Goal: Task Accomplishment & Management: Complete application form

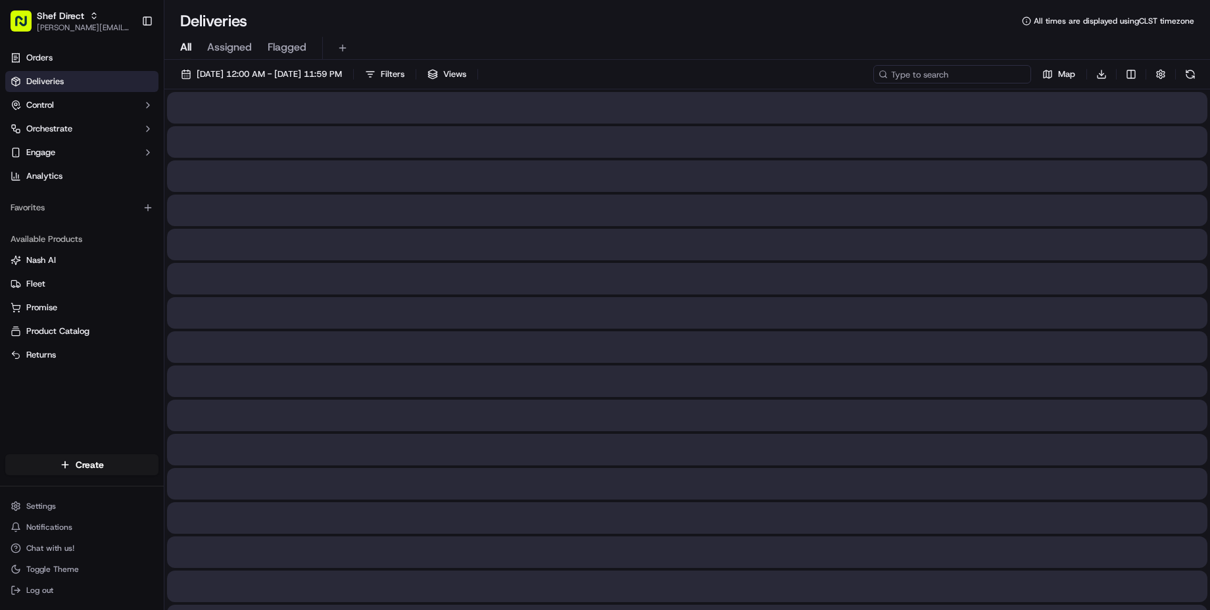
click at [942, 78] on input at bounding box center [952, 74] width 158 height 18
paste input "Fn7kzQBCK78"
type input "Fn7kzQBCK78"
click at [715, 58] on div "All Assigned Flagged" at bounding box center [686, 48] width 1045 height 23
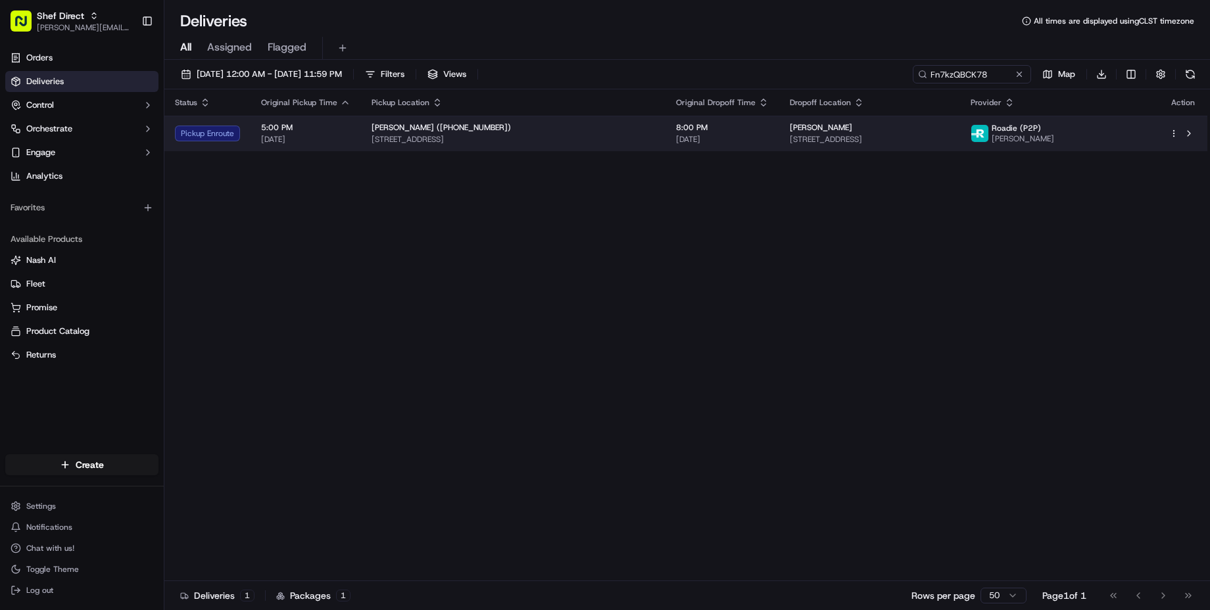
click at [843, 140] on div "Karthik Mahanth 5700 Tapadera Trace Ln #536, Austin, TX 78727, USA" at bounding box center [870, 133] width 160 height 22
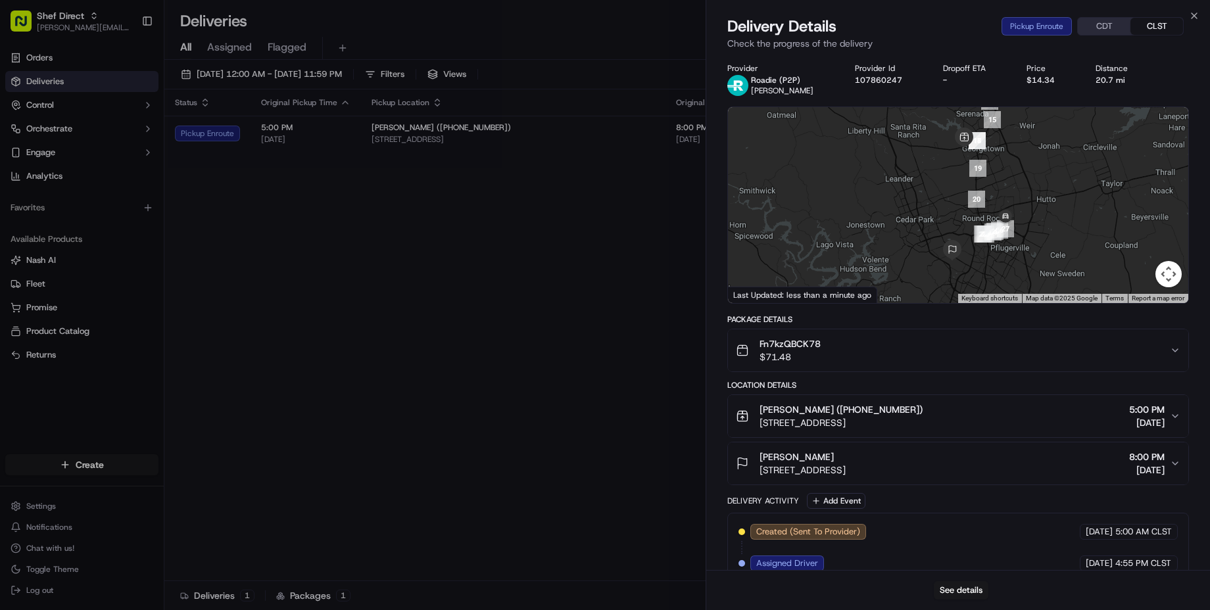
scroll to position [114, 0]
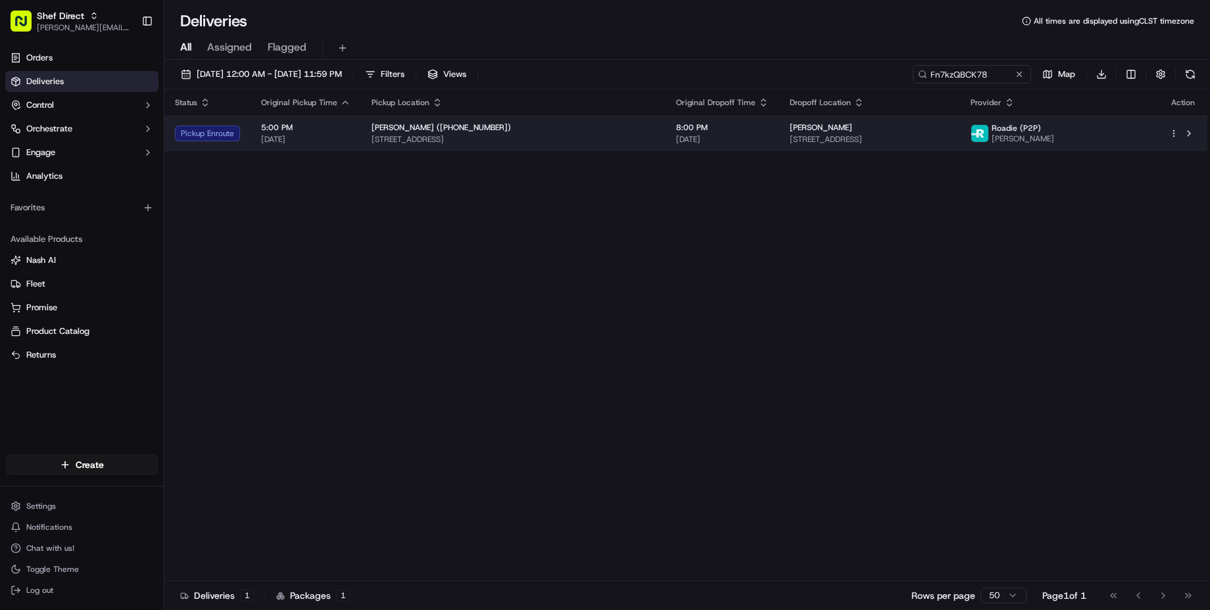
click at [1170, 140] on html "Shef Direct vicente@shef.com Toggle Sidebar Orders Deliveries Control Orchestra…" at bounding box center [605, 305] width 1210 height 610
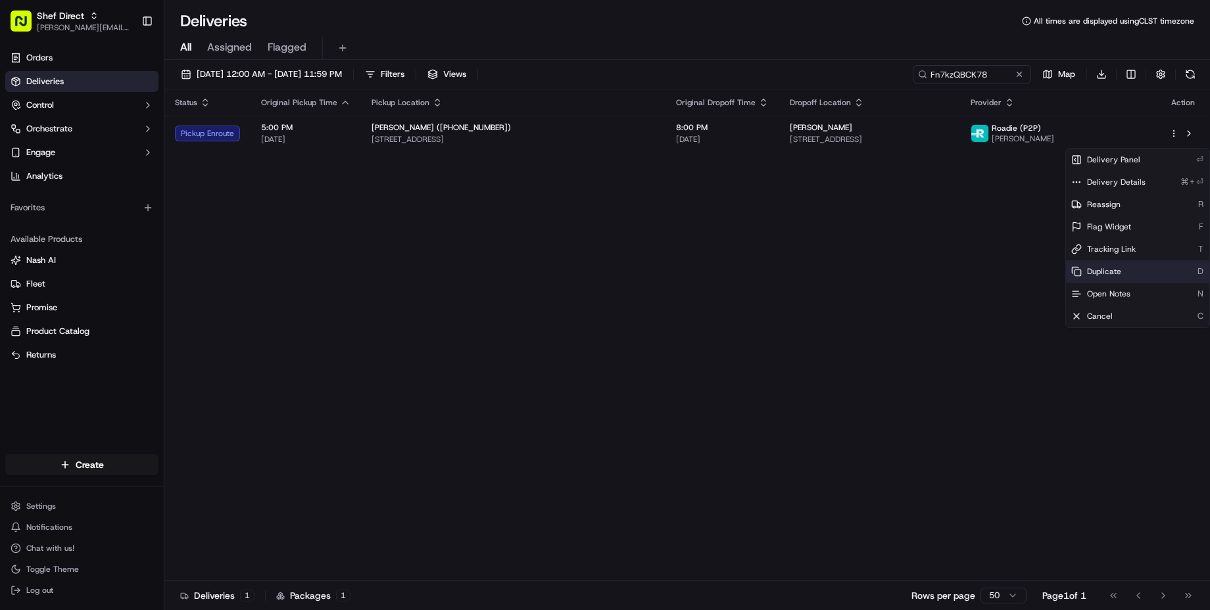
click at [1118, 275] on span "Duplicate" at bounding box center [1104, 271] width 34 height 11
click at [782, 267] on html "Shef Direct vicente@shef.com Toggle Sidebar Orders Deliveries Control Orchestra…" at bounding box center [605, 305] width 1210 height 610
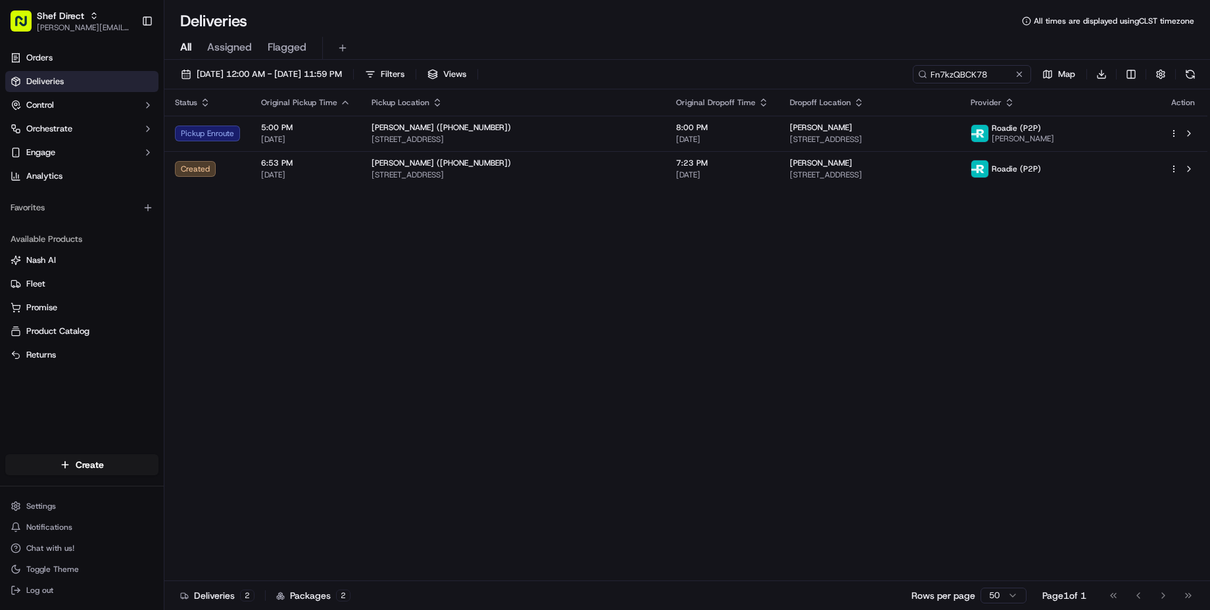
click at [686, 283] on div "Status Original Pickup Time Pickup Location Original Dropoff Time Dropoff Locat…" at bounding box center [685, 335] width 1043 height 492
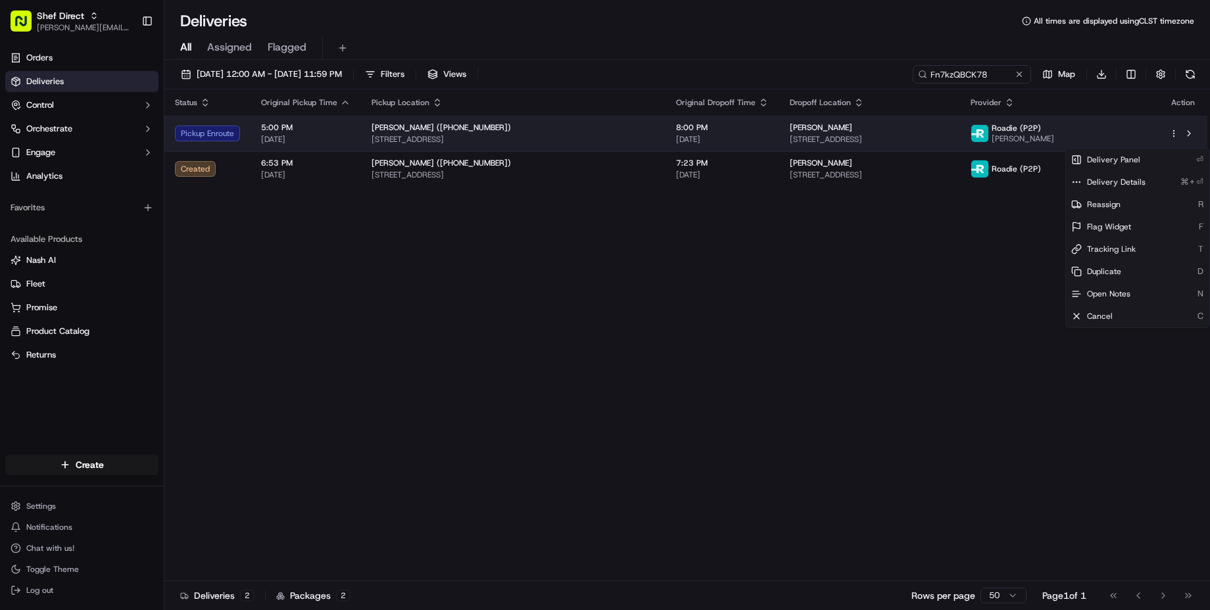
click at [1170, 135] on html "Shef Direct vicente@shef.com Toggle Sidebar Orders Deliveries Control Orchestra…" at bounding box center [605, 305] width 1210 height 610
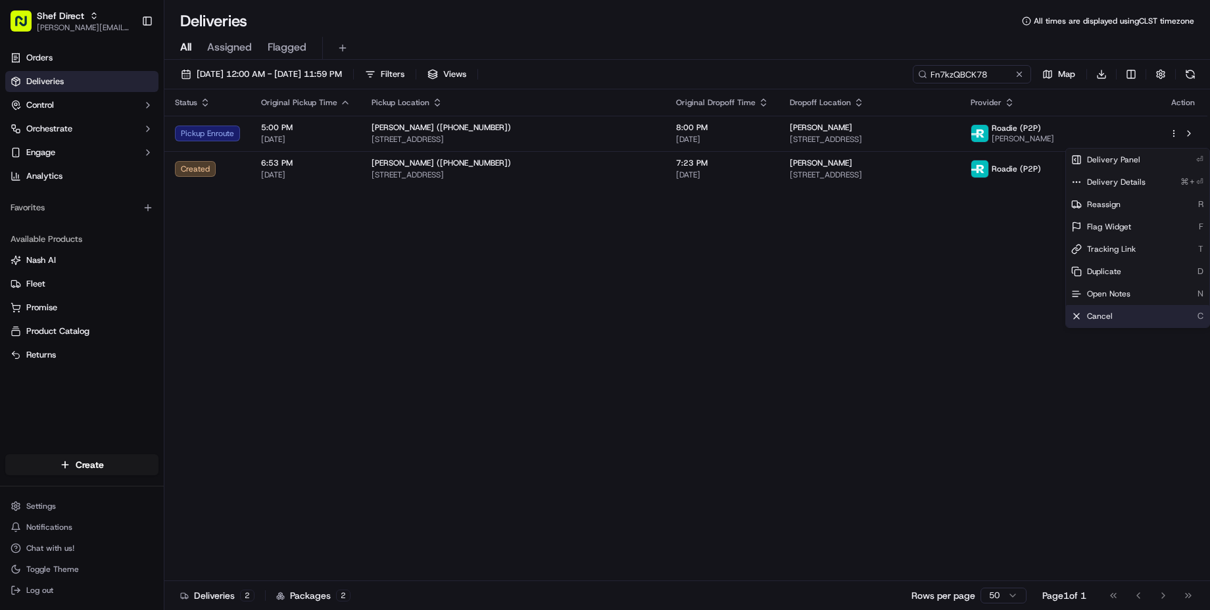
click at [1105, 321] on span "Cancel" at bounding box center [1100, 316] width 26 height 11
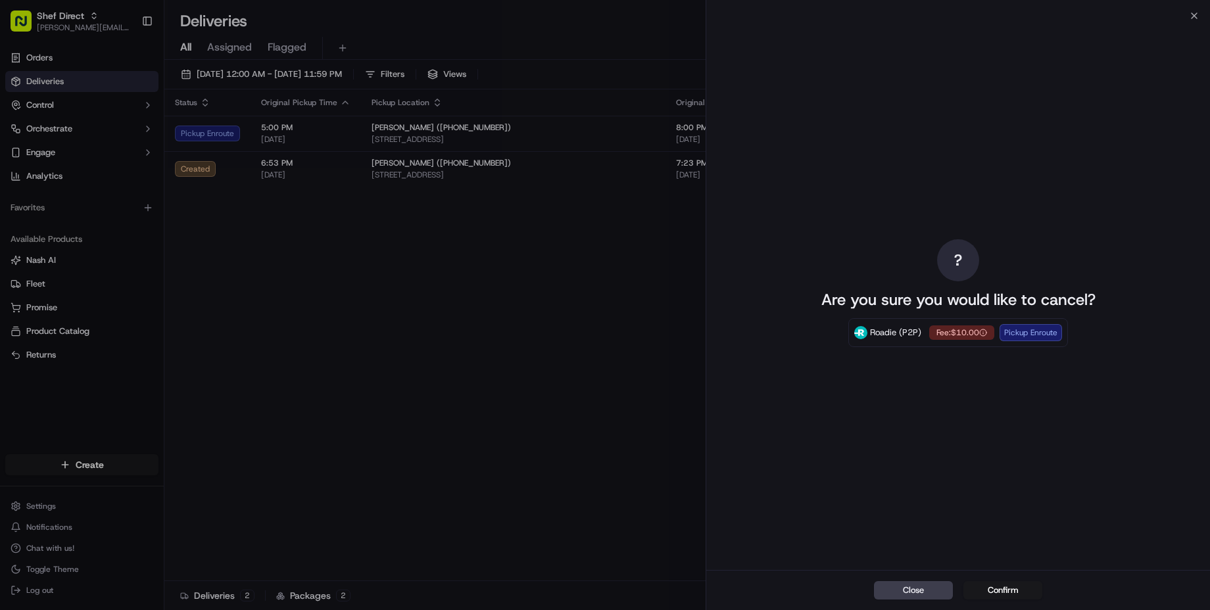
click at [1038, 333] on div "Fee: $10.00 Pickup Enroute" at bounding box center [995, 332] width 133 height 17
click at [891, 584] on button "Close" at bounding box center [913, 590] width 79 height 18
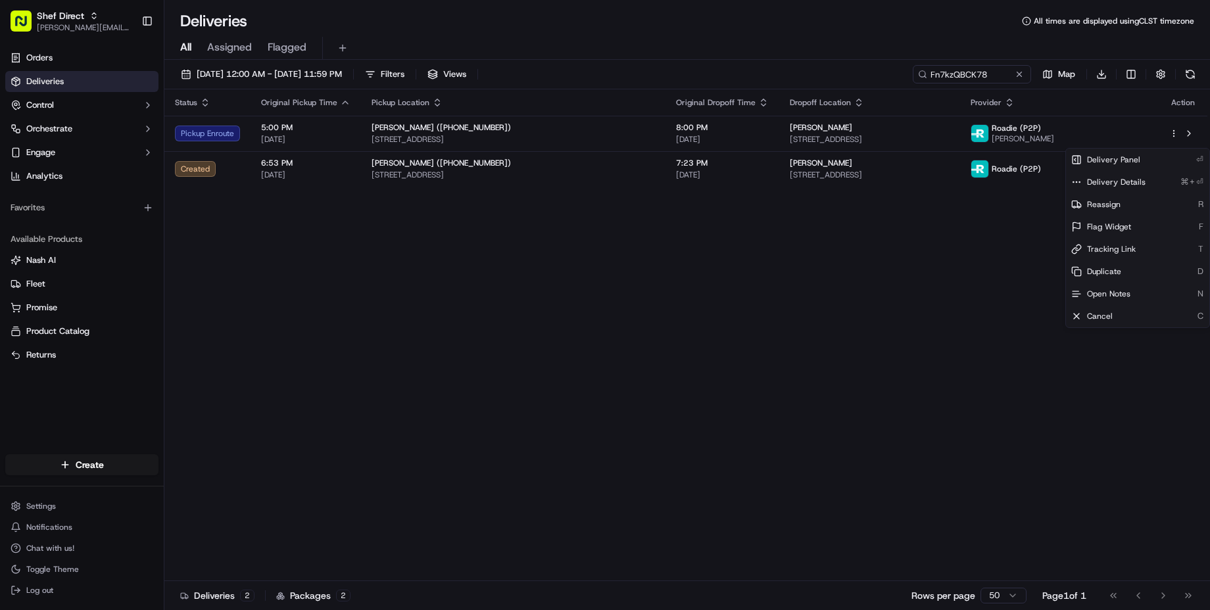
click at [675, 425] on div "Status Original Pickup Time Pickup Location Original Dropoff Time Dropoff Locat…" at bounding box center [685, 335] width 1043 height 492
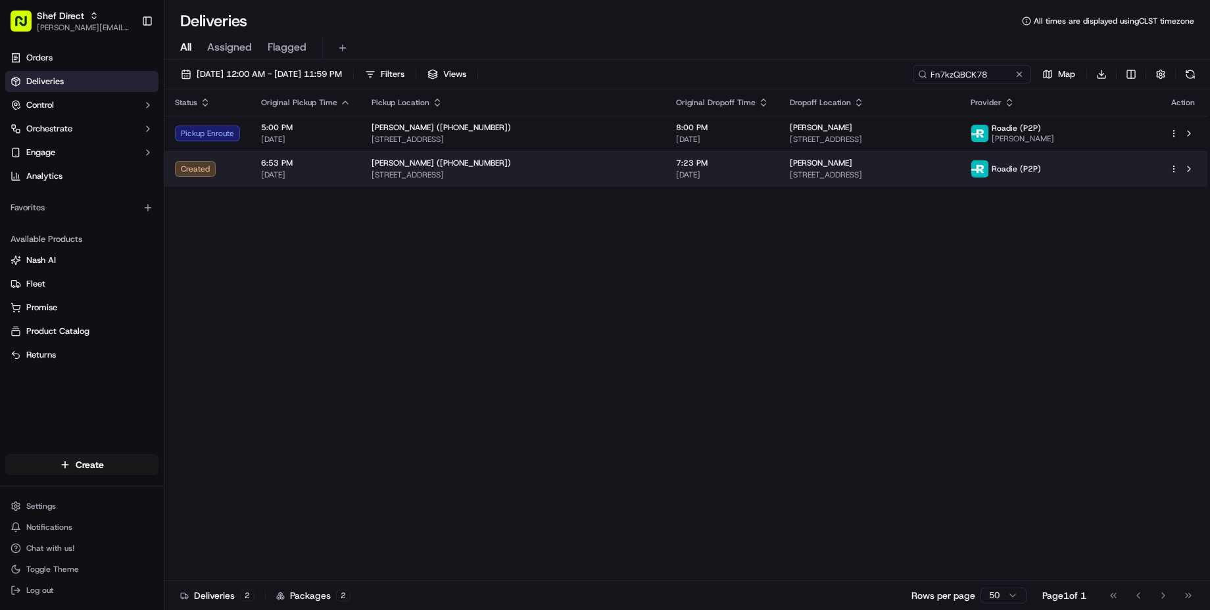
click at [910, 180] on span "[STREET_ADDRESS]" at bounding box center [870, 175] width 160 height 11
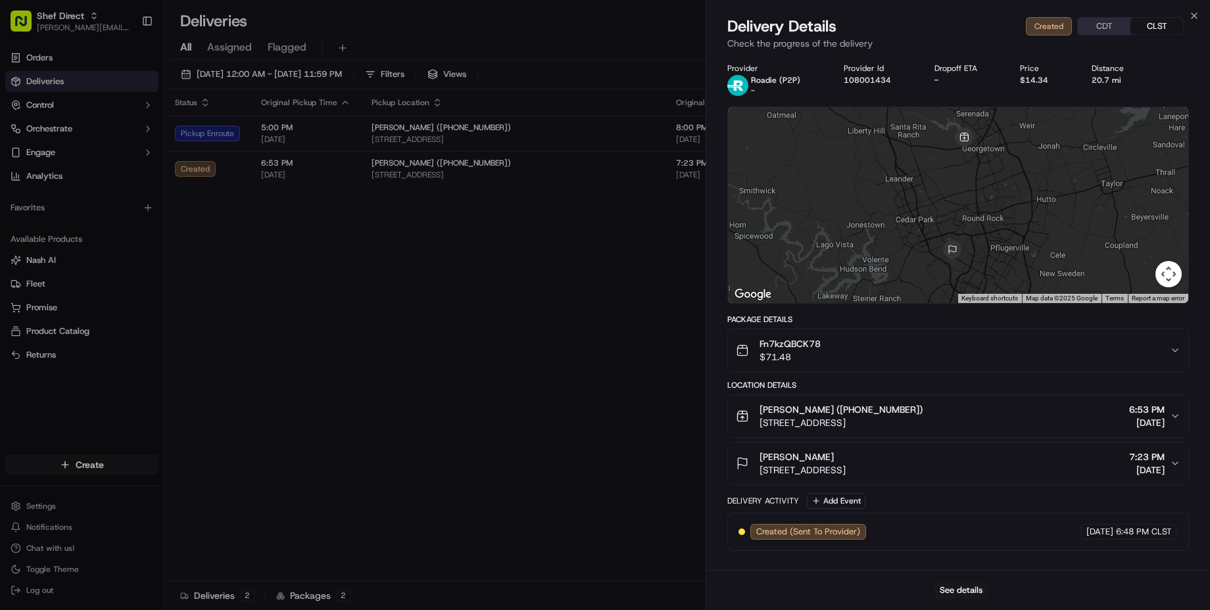
scroll to position [14, 0]
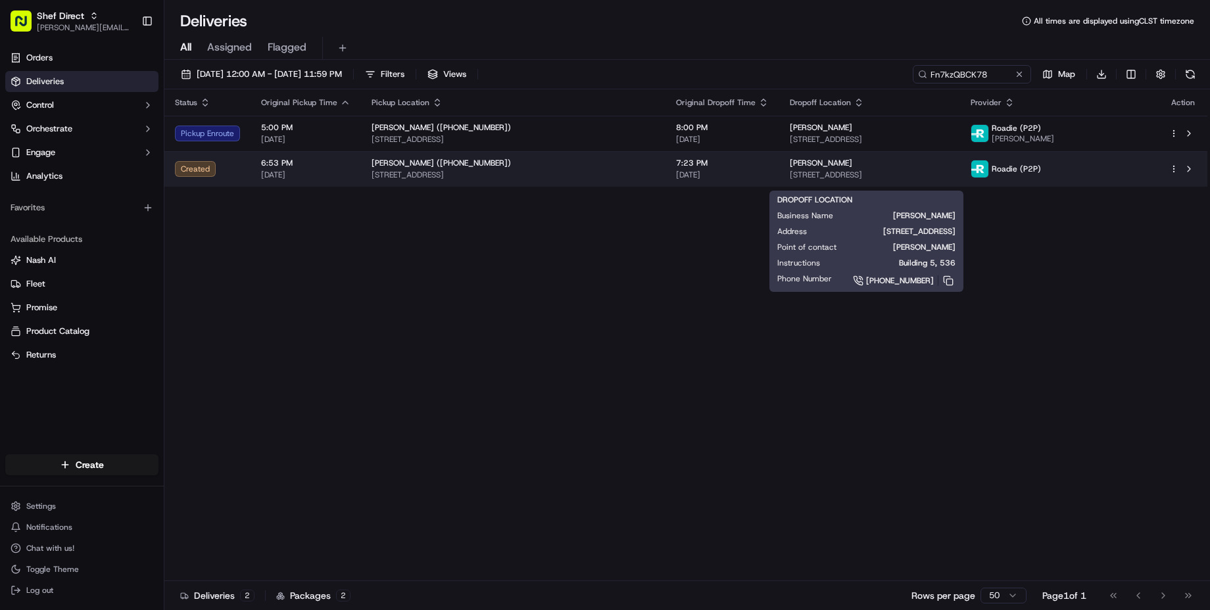
click at [949, 179] on span "[STREET_ADDRESS]" at bounding box center [870, 175] width 160 height 11
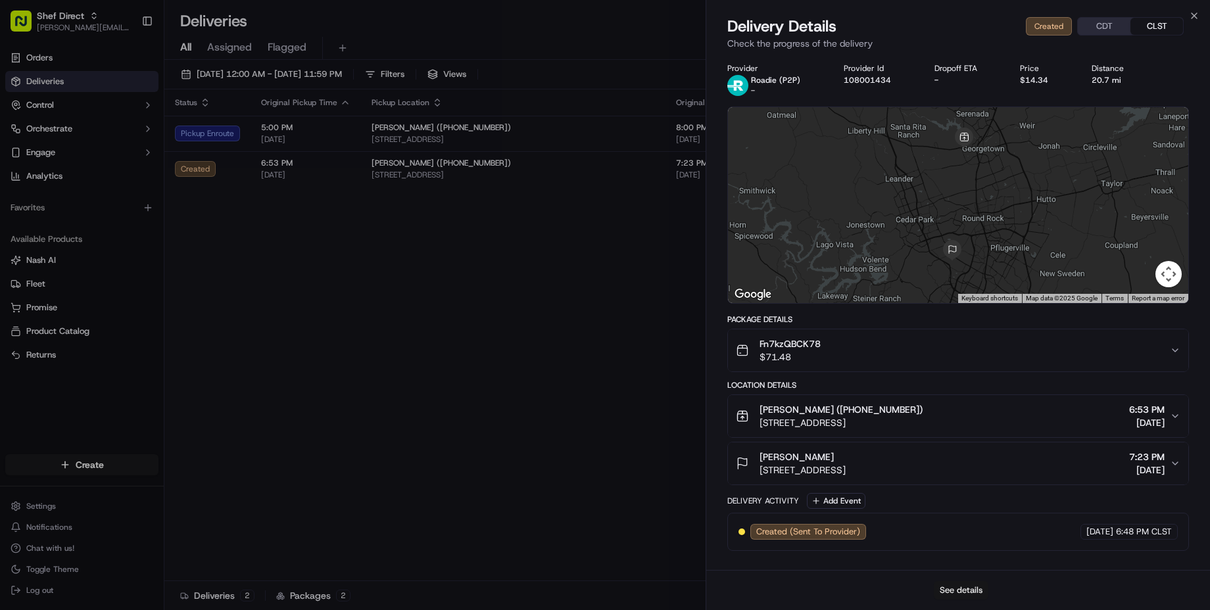
click at [963, 589] on button "See details" at bounding box center [961, 590] width 55 height 18
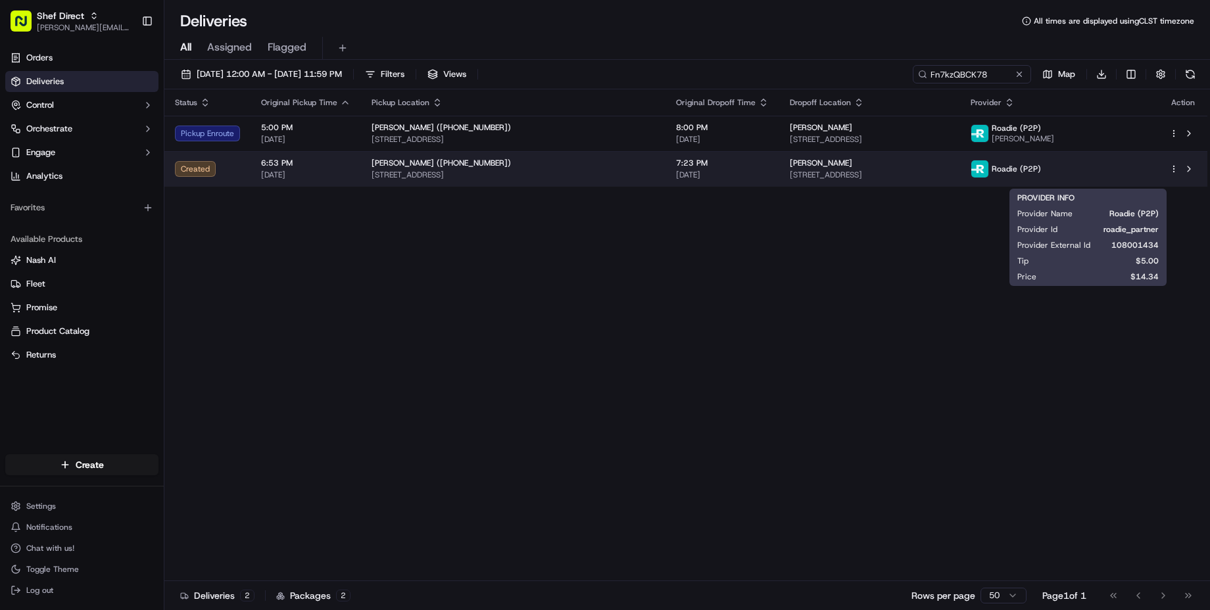
click at [1041, 174] on span "Roadie (P2P)" at bounding box center [1015, 169] width 49 height 11
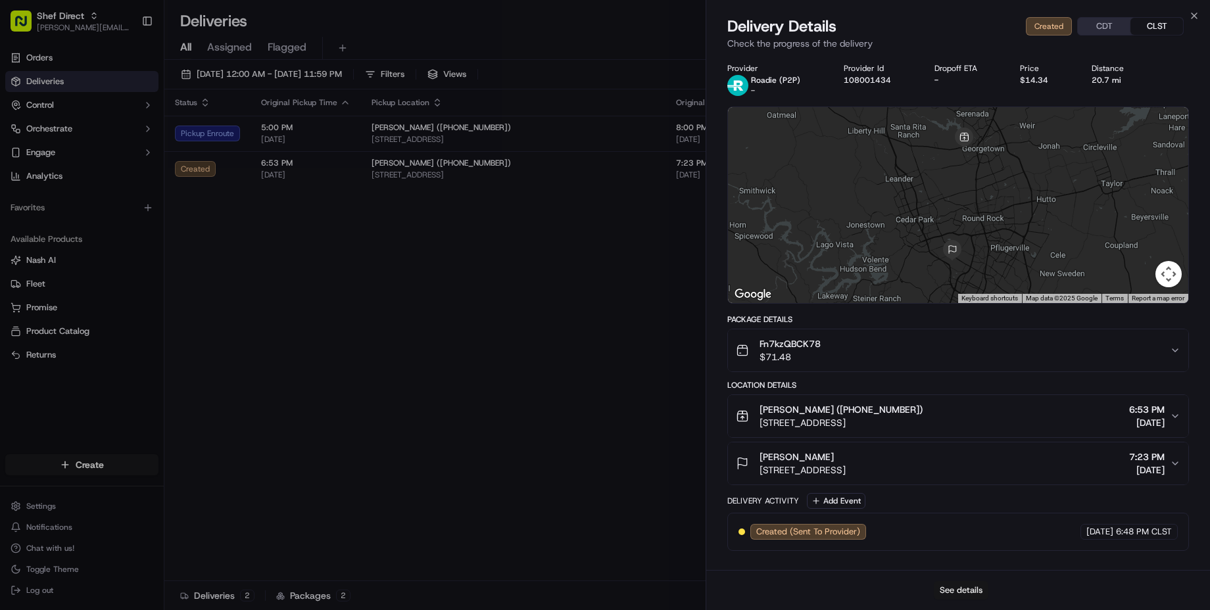
click at [962, 594] on button "See details" at bounding box center [961, 590] width 55 height 18
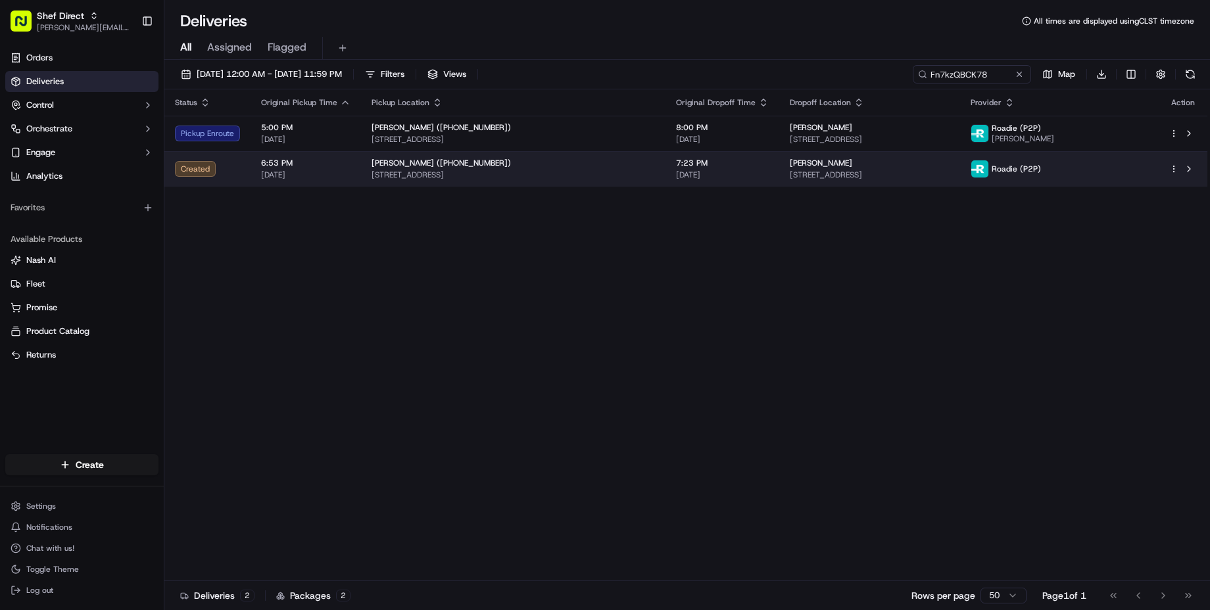
click at [888, 187] on td "Karthik Mahanth 5700 Tapadera Trace Ln #536, Austin, TX 78727, USA" at bounding box center [869, 168] width 181 height 35
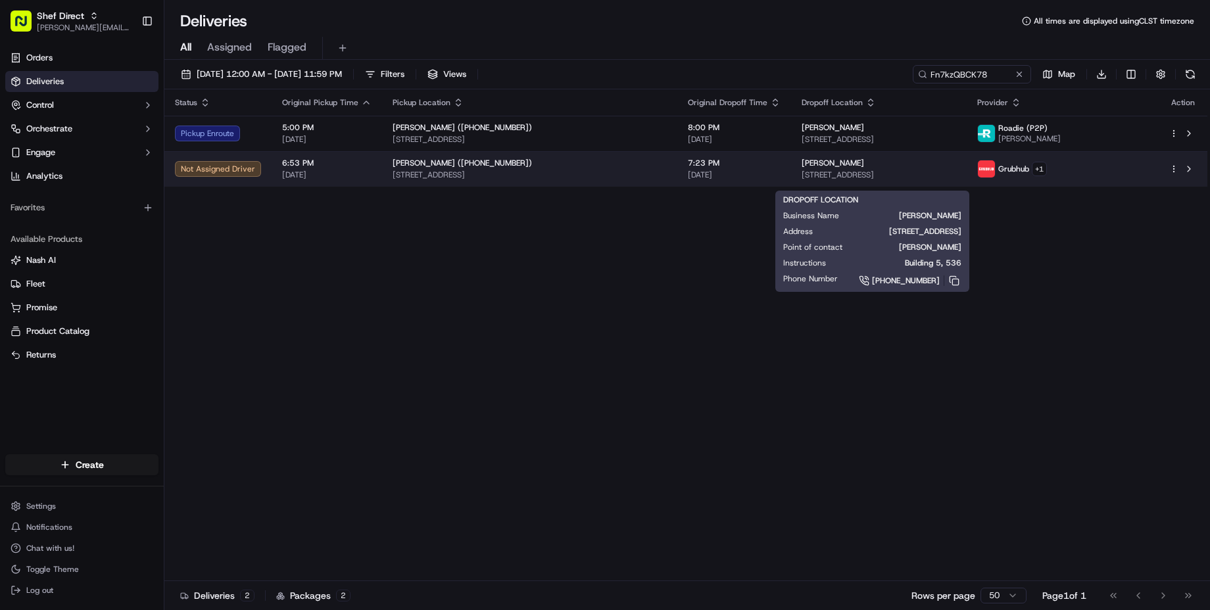
click at [848, 168] on span "[PERSON_NAME]" at bounding box center [832, 163] width 62 height 11
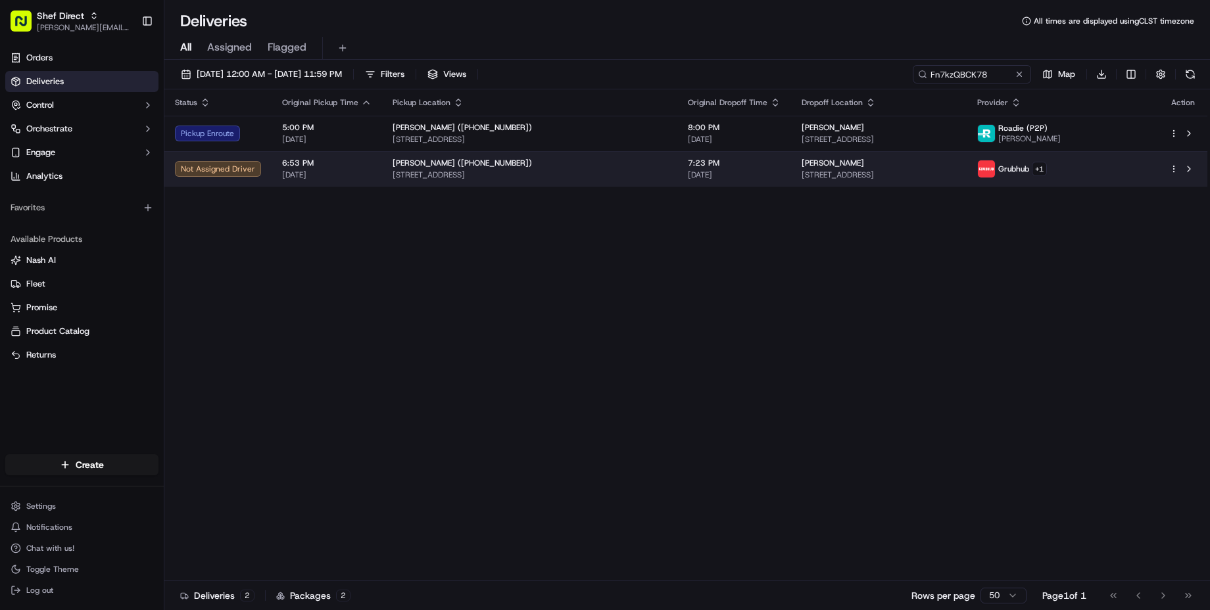
click at [1171, 176] on html "Shef Direct vicente@shef.com Toggle Sidebar Orders Deliveries Control Orchestra…" at bounding box center [605, 305] width 1210 height 610
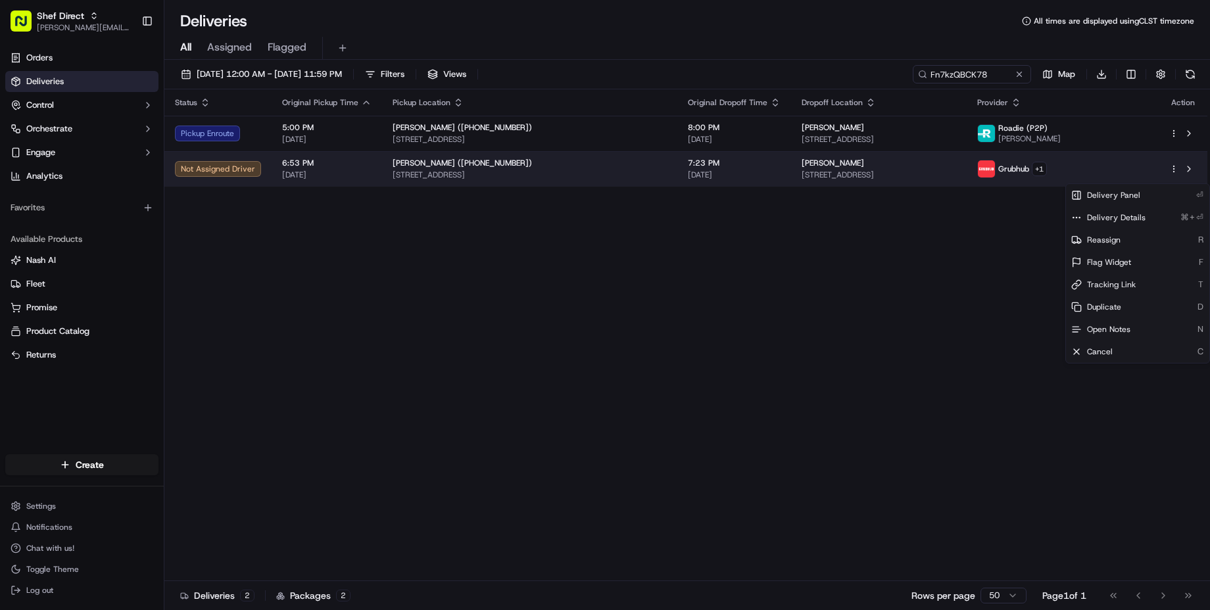
click at [958, 187] on html "Shef Direct vicente@shef.com Toggle Sidebar Orders Deliveries Control Orchestra…" at bounding box center [605, 305] width 1210 height 610
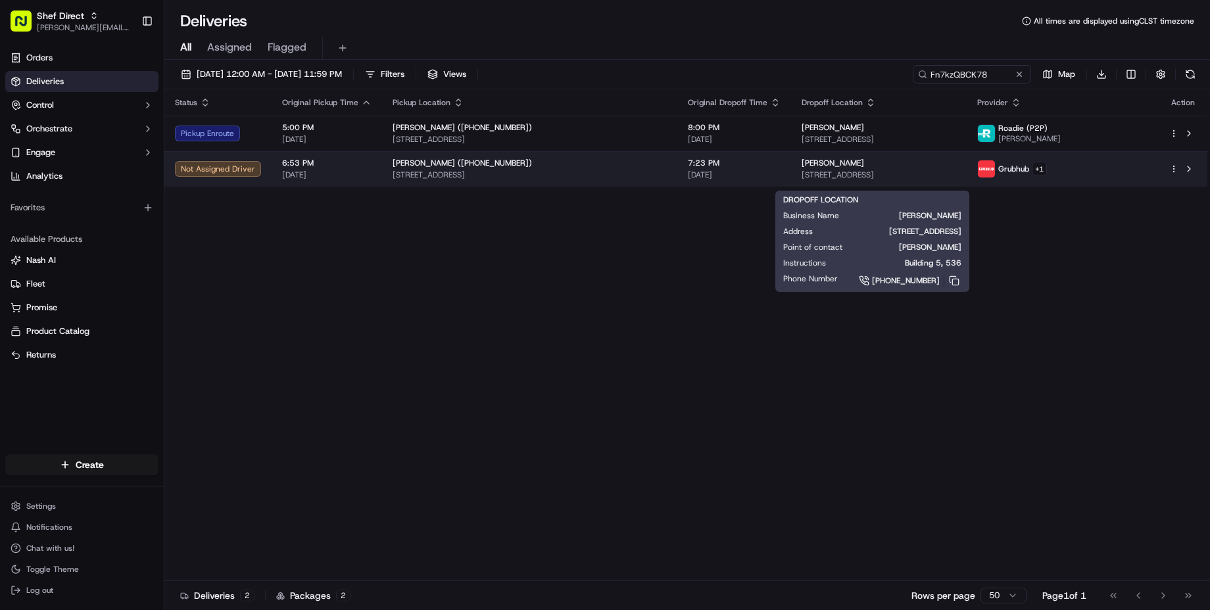
click at [956, 180] on span "[STREET_ADDRESS]" at bounding box center [878, 175] width 154 height 11
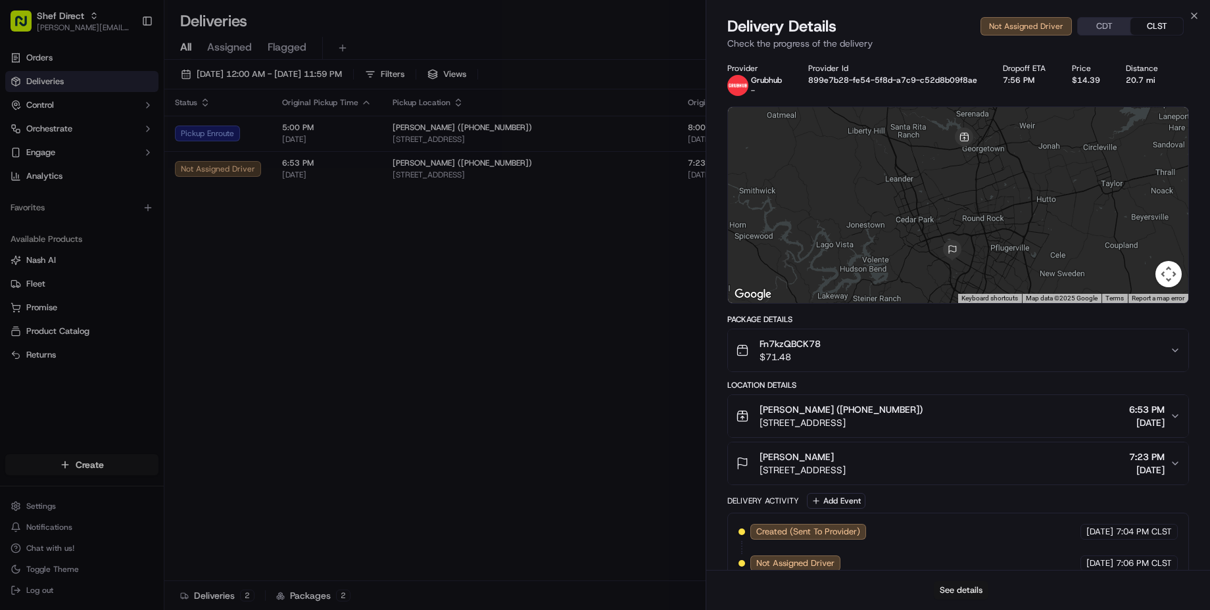
click at [957, 585] on button "See details" at bounding box center [961, 590] width 55 height 18
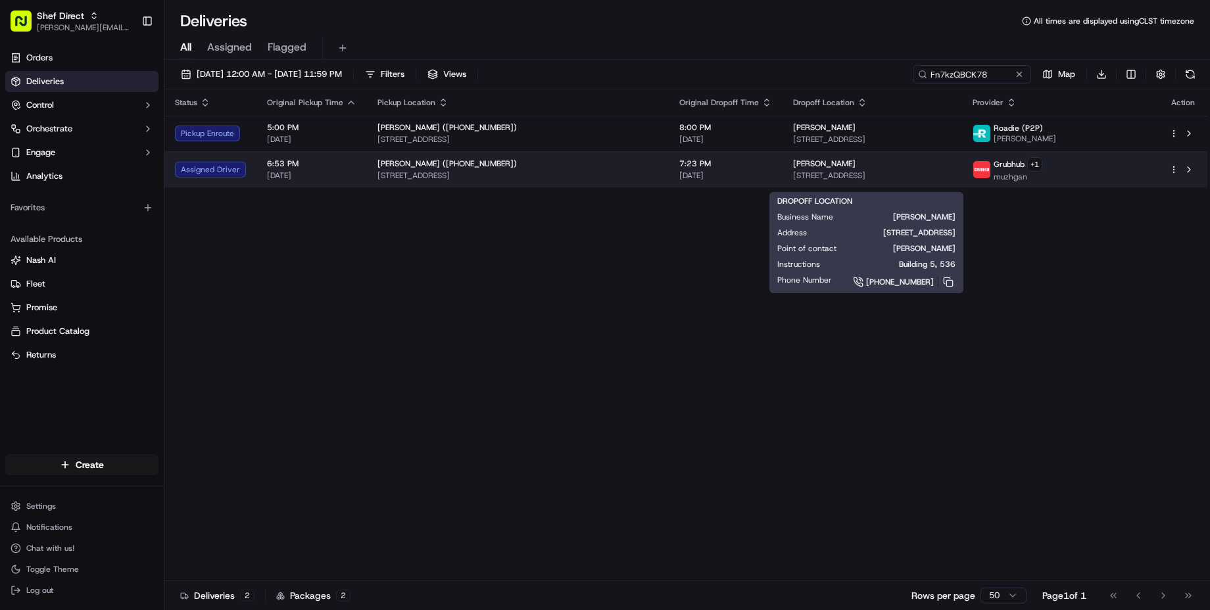
click at [835, 169] on span "[PERSON_NAME]" at bounding box center [824, 163] width 62 height 11
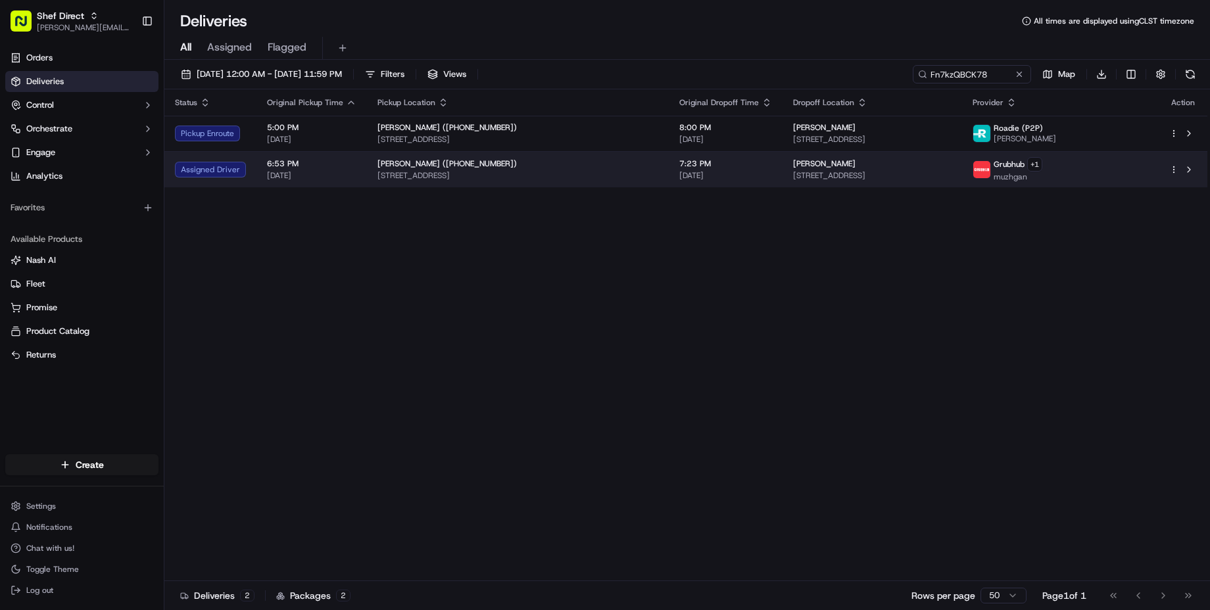
click at [1171, 174] on html "Shef Direct vicente@shef.com Toggle Sidebar Orders Deliveries Control Orchestra…" at bounding box center [605, 305] width 1210 height 610
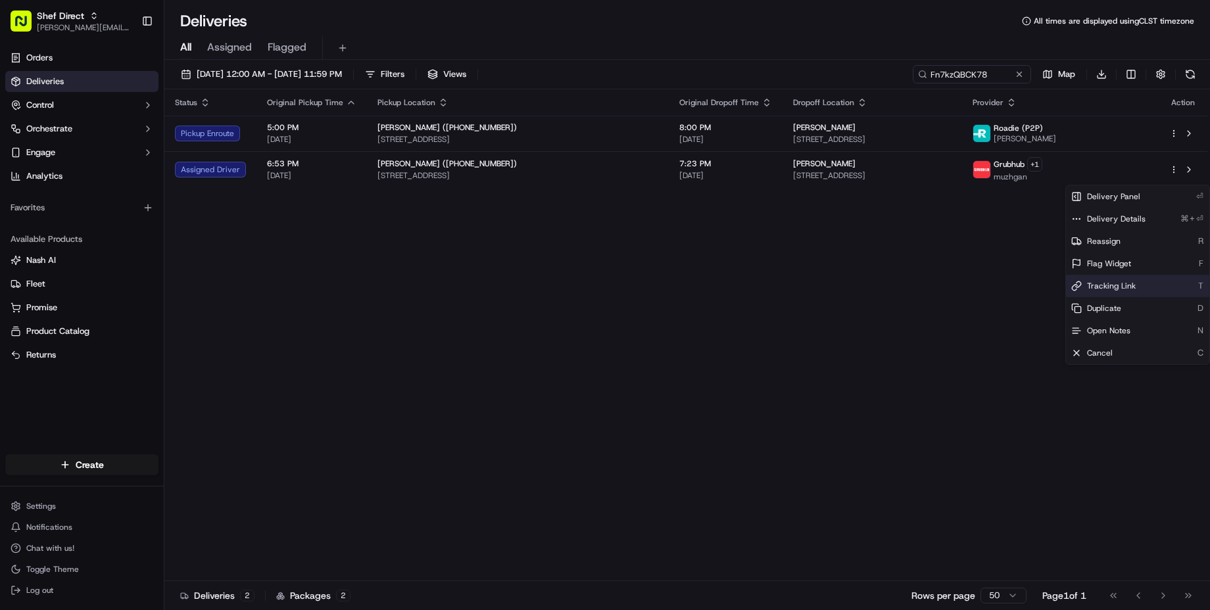
click at [1120, 288] on span "Tracking Link" at bounding box center [1111, 286] width 49 height 11
click at [987, 239] on html "Shef Direct vicente@shef.com Toggle Sidebar Orders Deliveries Control Orchestra…" at bounding box center [605, 305] width 1210 height 610
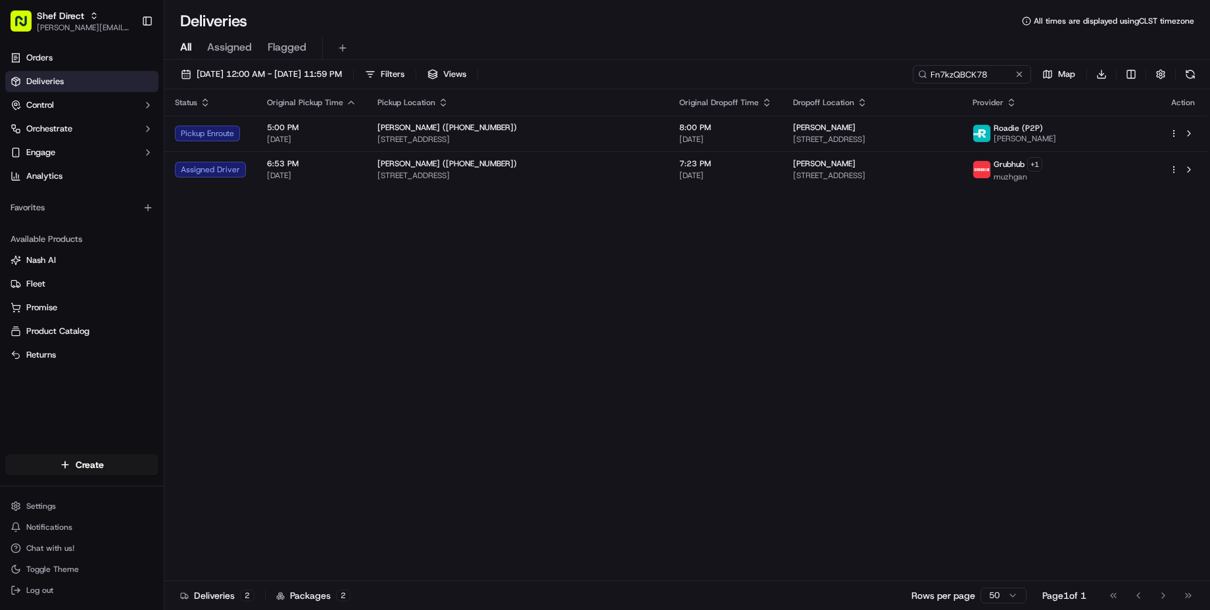
click at [674, 285] on div "Status Original Pickup Time Pickup Location Original Dropoff Time Dropoff Locat…" at bounding box center [685, 335] width 1043 height 492
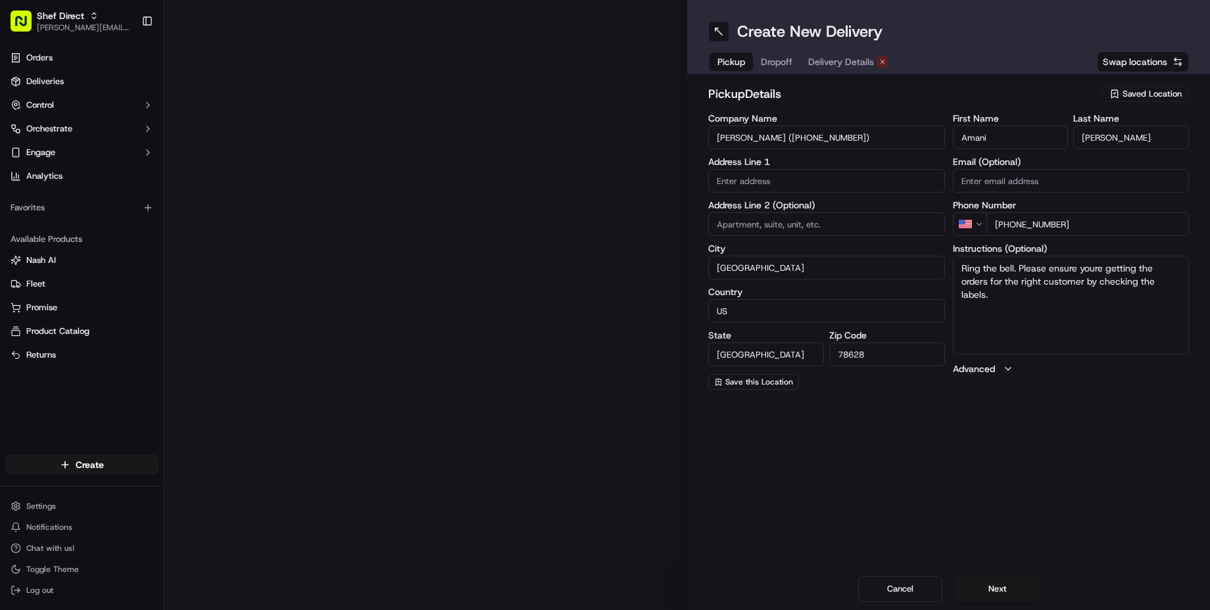
type input "[STREET_ADDRESS]"
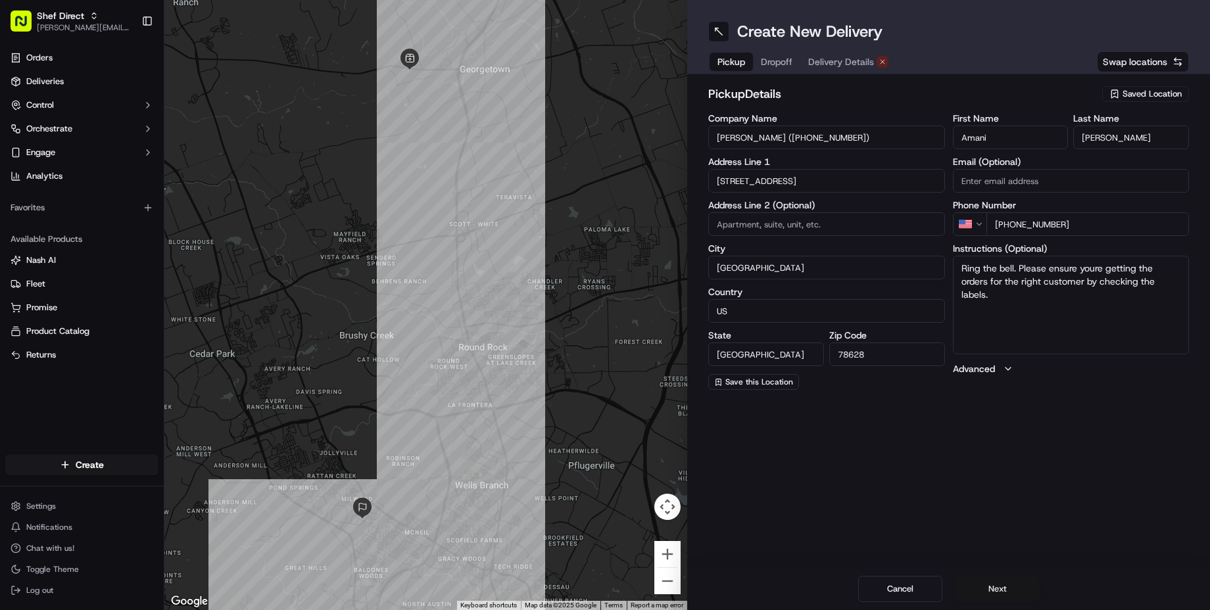
click at [994, 590] on button "Next" at bounding box center [997, 589] width 84 height 26
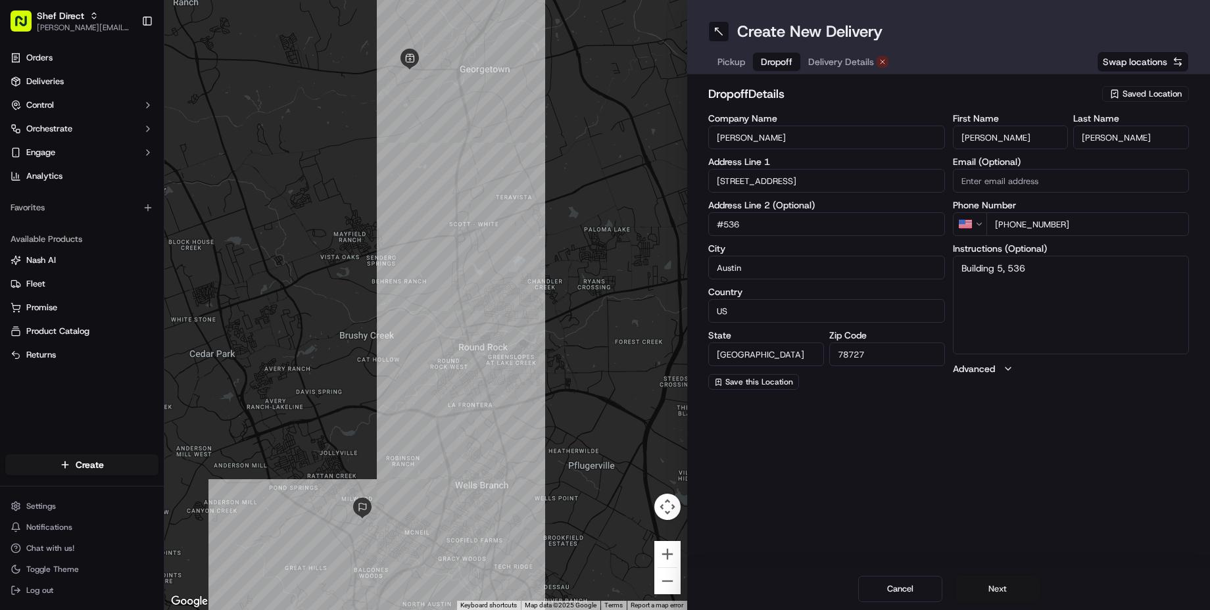
click at [989, 586] on button "Next" at bounding box center [997, 589] width 84 height 26
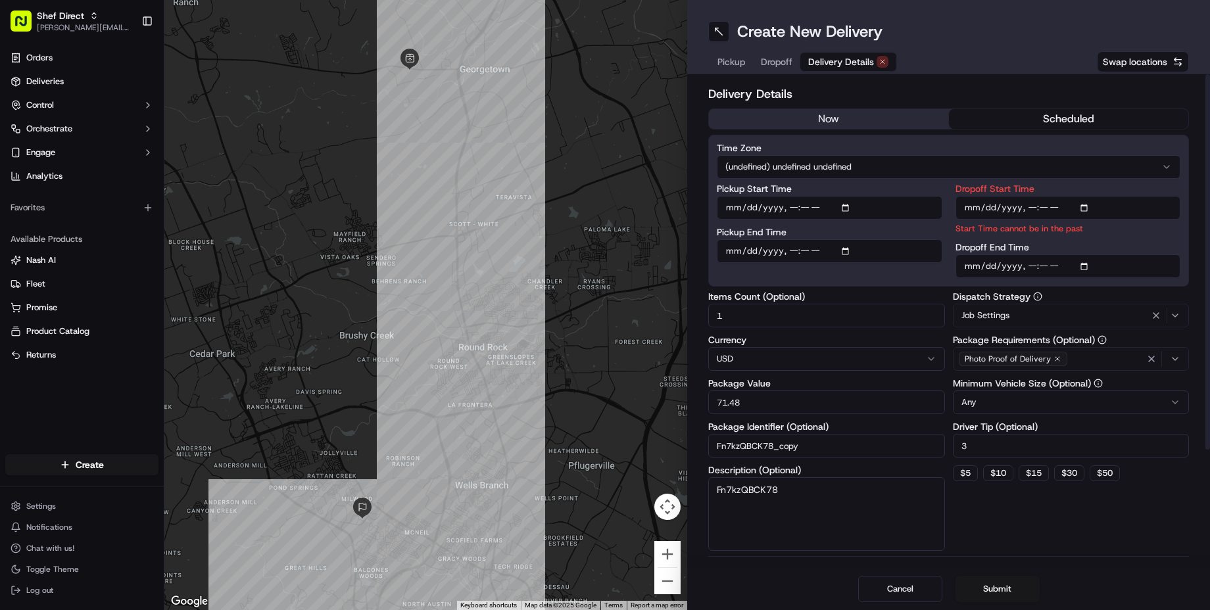
click at [879, 129] on button "now" at bounding box center [829, 119] width 240 height 20
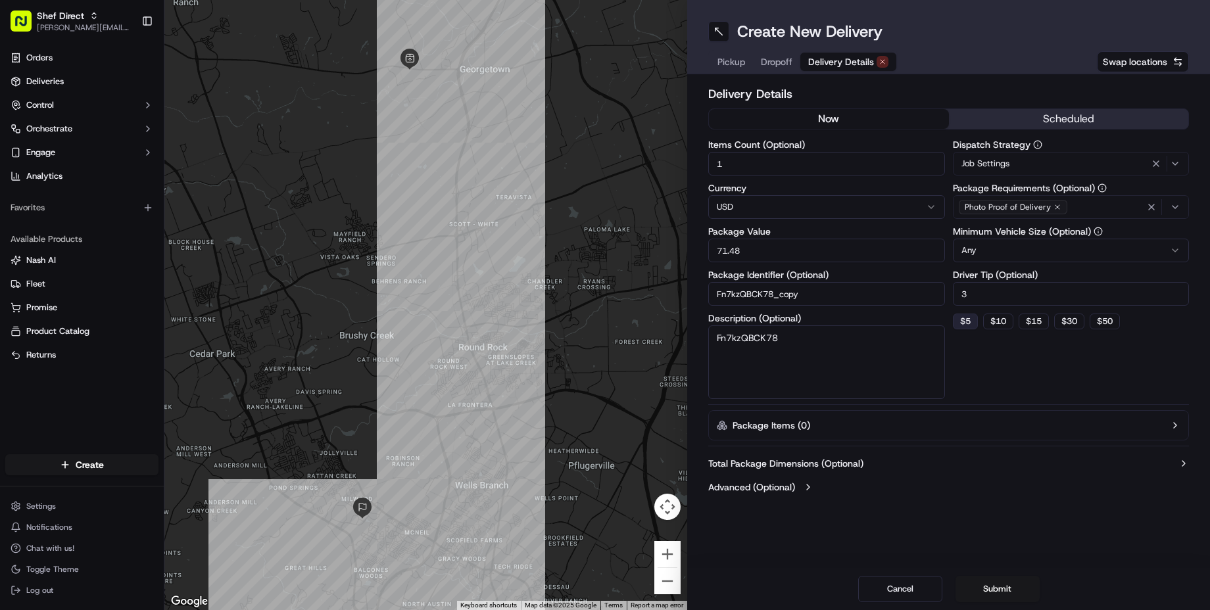
click at [976, 329] on button "$ 5" at bounding box center [965, 322] width 25 height 16
type input "5"
click at [1005, 580] on button "Submit" at bounding box center [997, 589] width 84 height 26
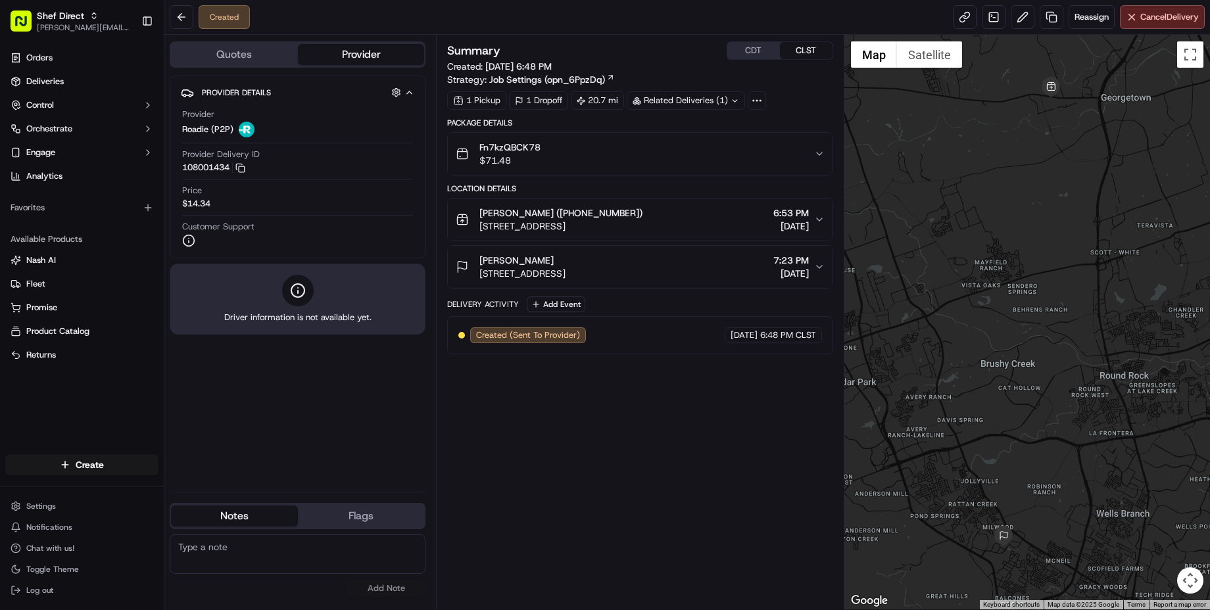
click at [254, 137] on img at bounding box center [247, 130] width 16 height 16
click at [336, 61] on button "Provider" at bounding box center [361, 54] width 127 height 21
click at [402, 98] on button "button" at bounding box center [396, 92] width 16 height 16
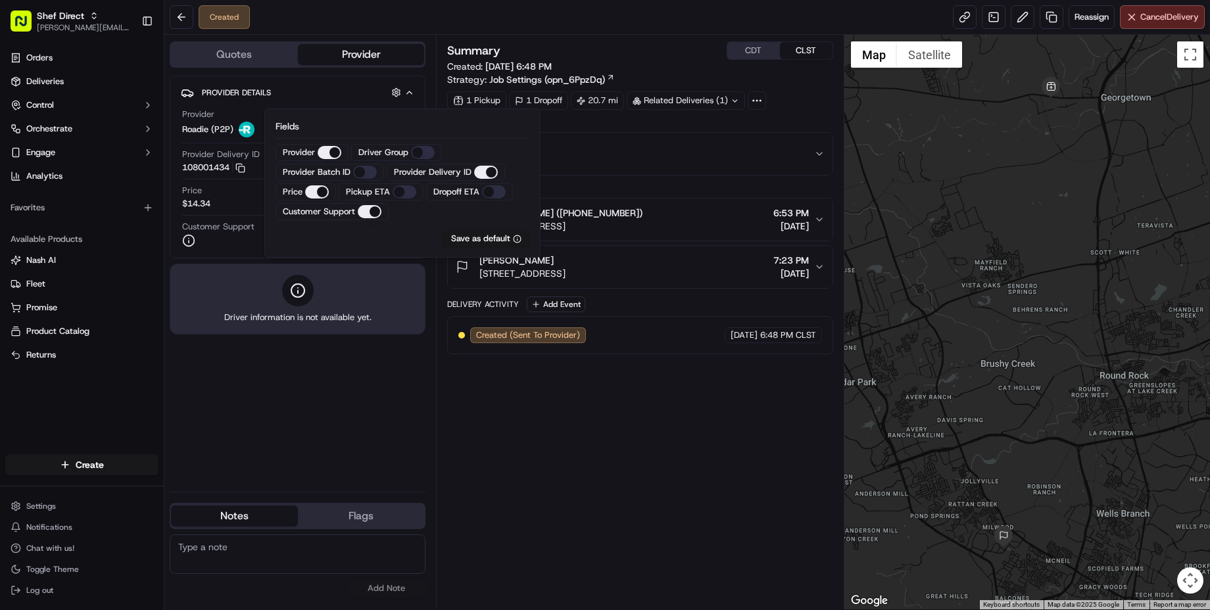
click at [409, 199] on ETA "Pickup ETA" at bounding box center [404, 191] width 24 height 13
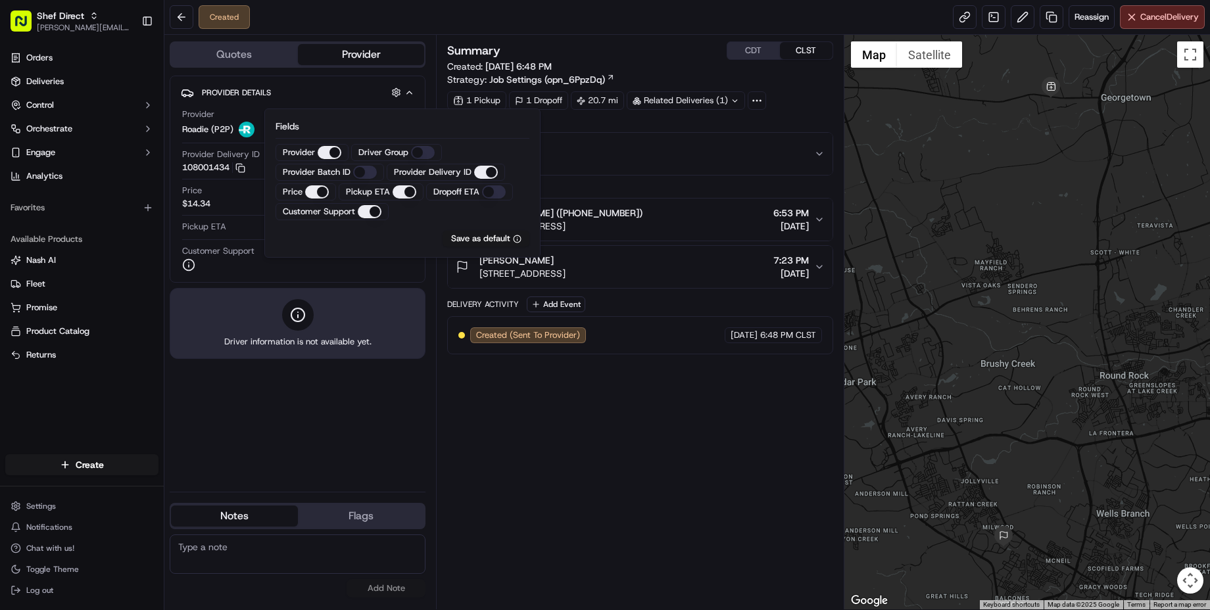
click at [501, 196] on ETA "Dropoff ETA" at bounding box center [494, 191] width 24 height 13
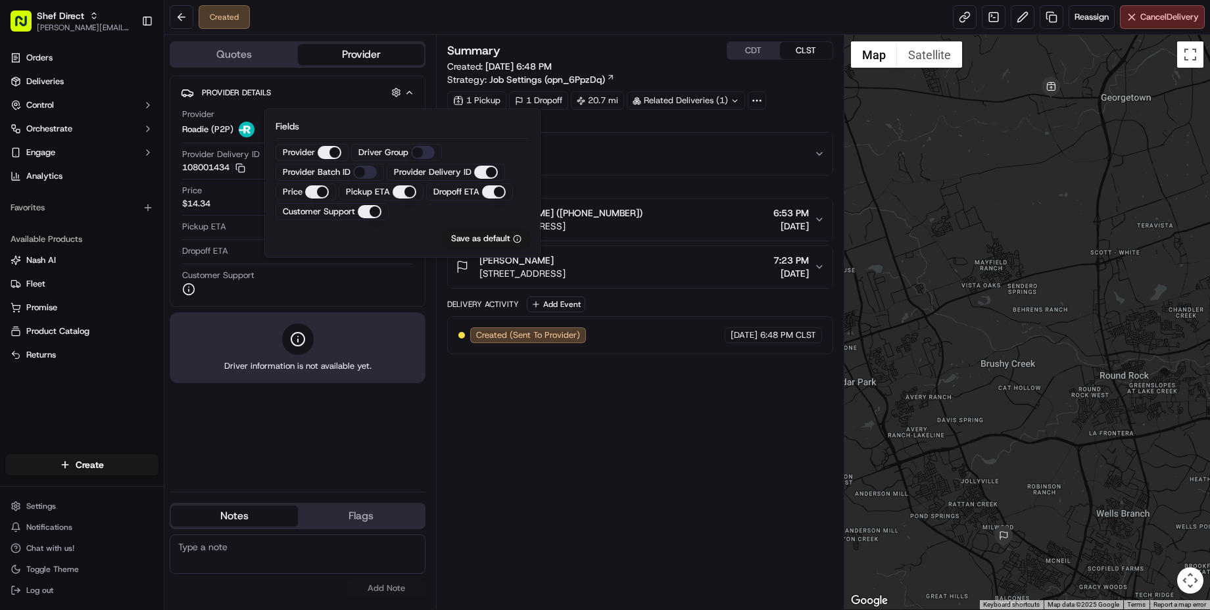
click at [346, 414] on div "Provider Details Hidden ( 2 ) Provider Roadie (P2P) Provider Delivery ID 108001…" at bounding box center [298, 279] width 256 height 406
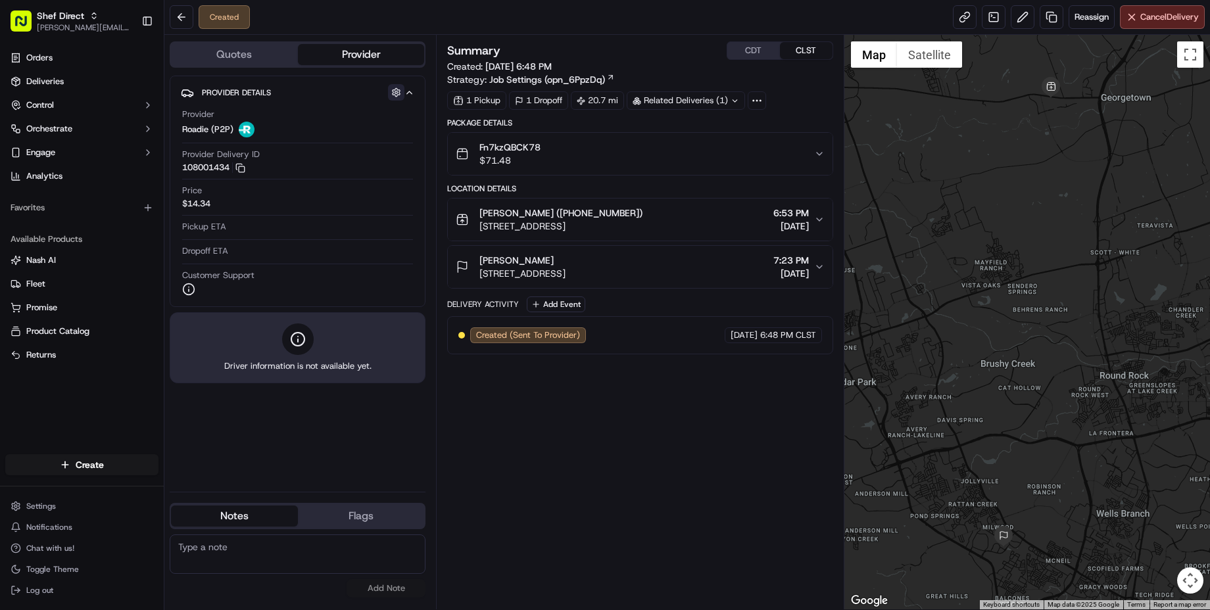
click at [400, 99] on button "button" at bounding box center [396, 92] width 16 height 16
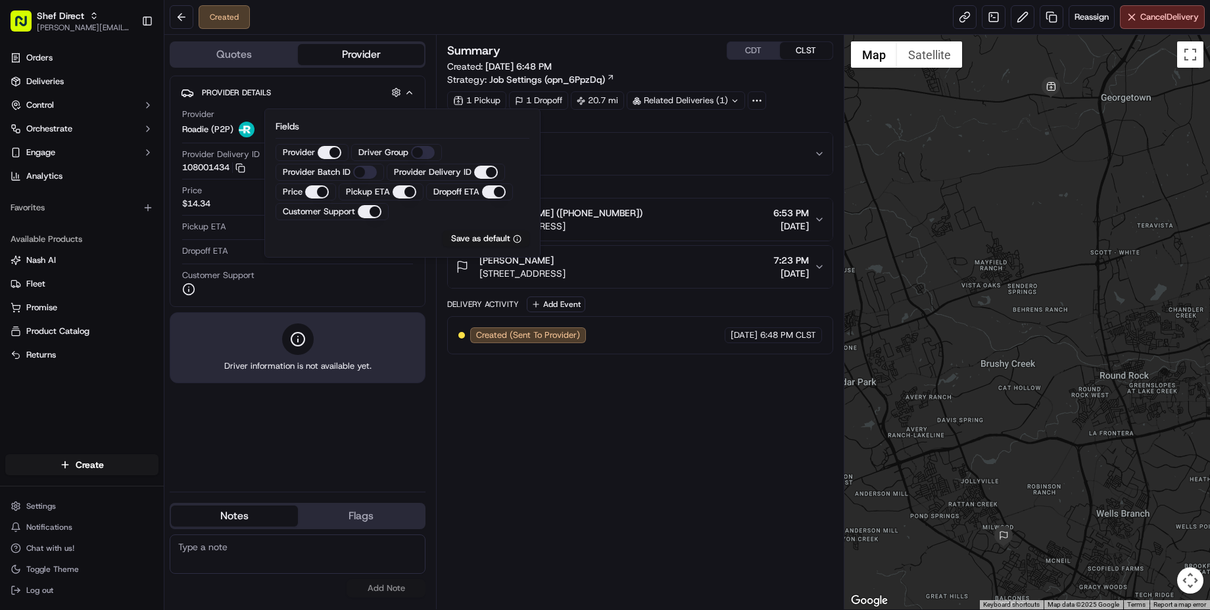
click at [329, 443] on div "Provider Details Hidden ( 2 ) Provider Roadie (P2P) Provider Delivery ID 108001…" at bounding box center [298, 279] width 256 height 406
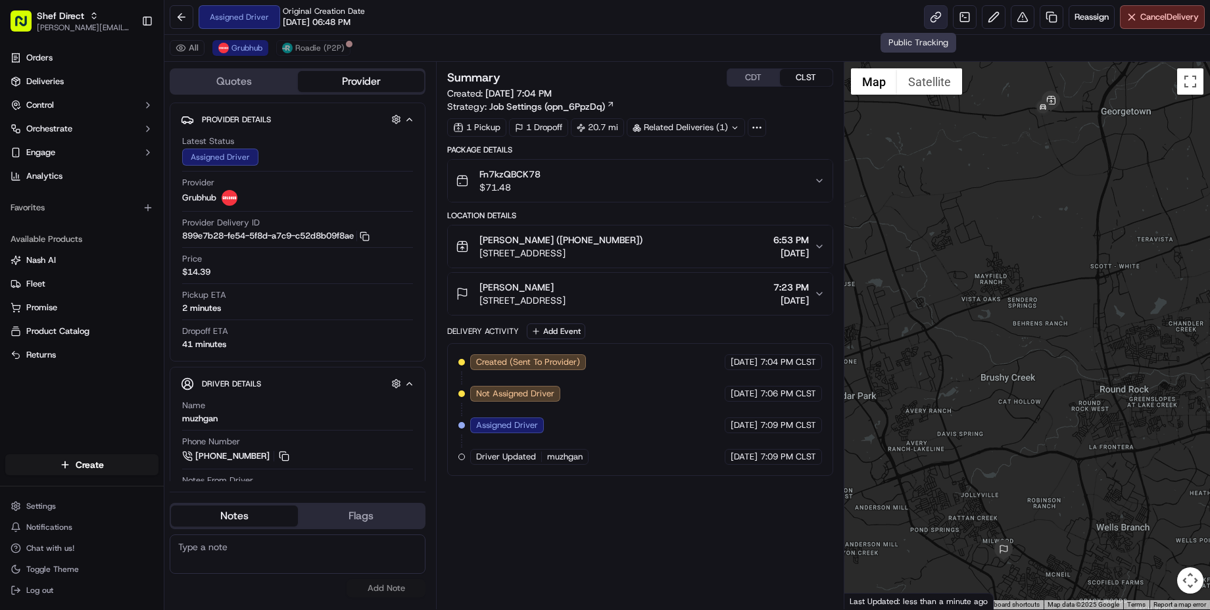
click at [924, 21] on link at bounding box center [936, 17] width 24 height 24
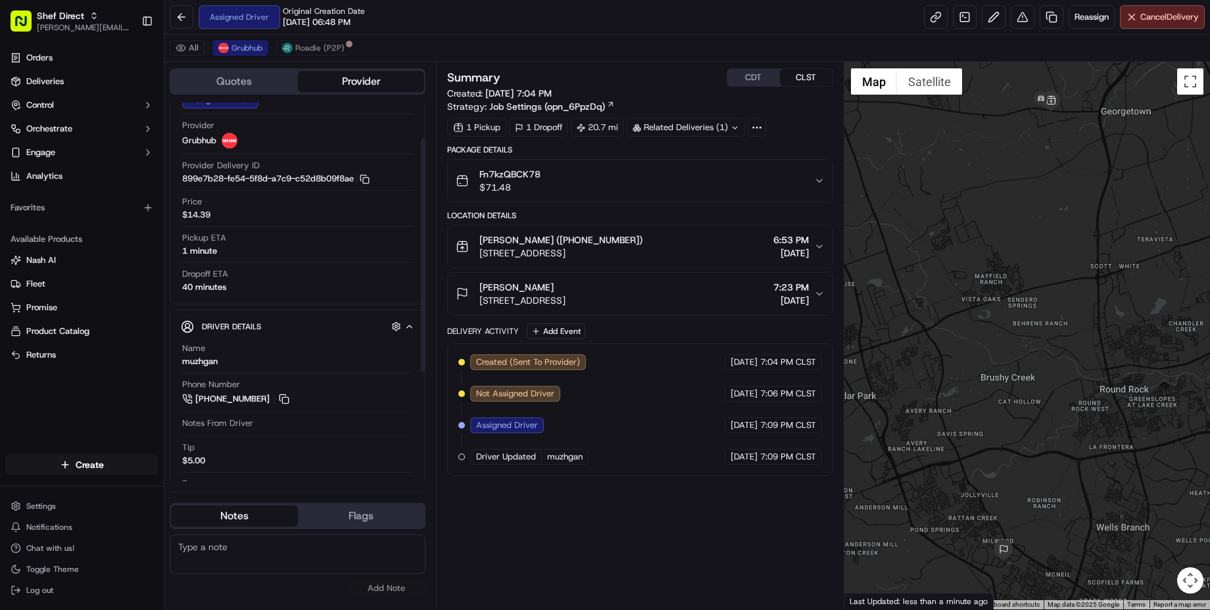
drag, startPoint x: 286, startPoint y: 429, endPoint x: 193, endPoint y: 372, distance: 108.6
drag, startPoint x: 192, startPoint y: 372, endPoint x: 286, endPoint y: 425, distance: 107.7
click at [286, 425] on div "Name muzhgan Phone Number +1 512 884 4526 Notes From Driver Tip $5.00 Type Make…" at bounding box center [297, 465] width 233 height 256
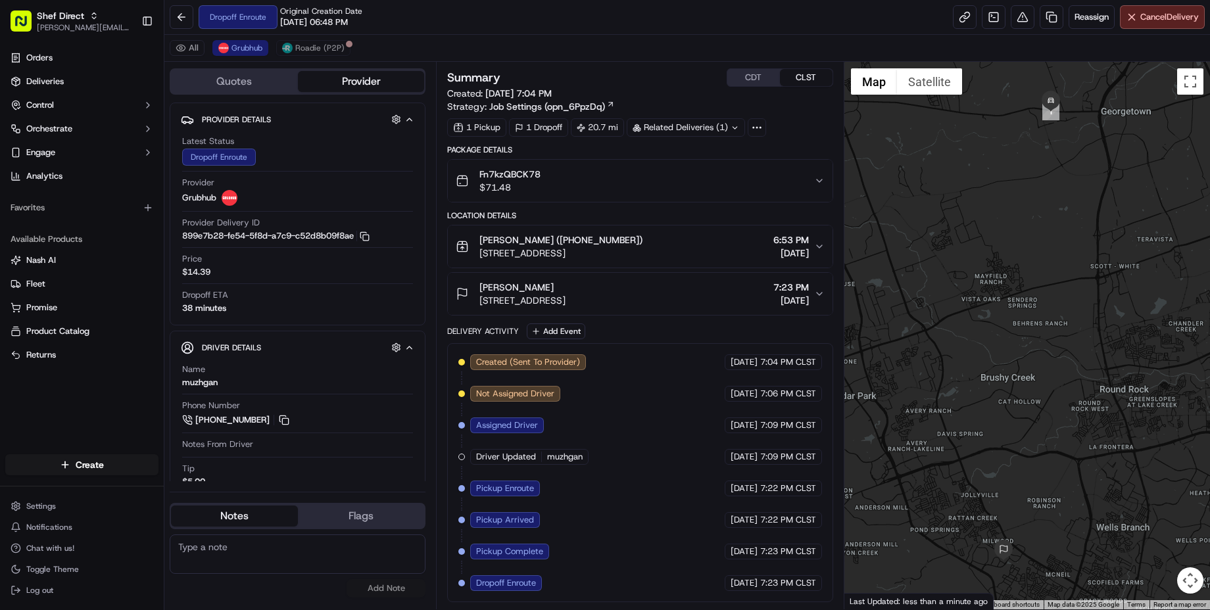
scroll to position [32, 0]
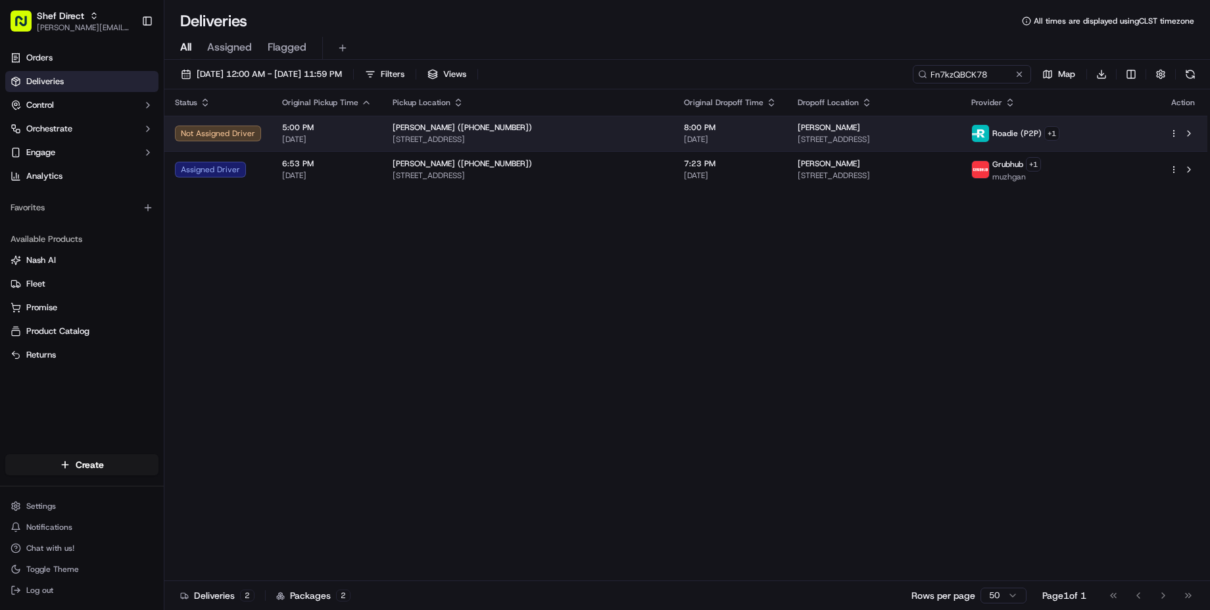
click at [1172, 137] on html "Shef Direct [PERSON_NAME][EMAIL_ADDRESS][DOMAIN_NAME] Toggle Sidebar Orders Del…" at bounding box center [605, 305] width 1210 height 610
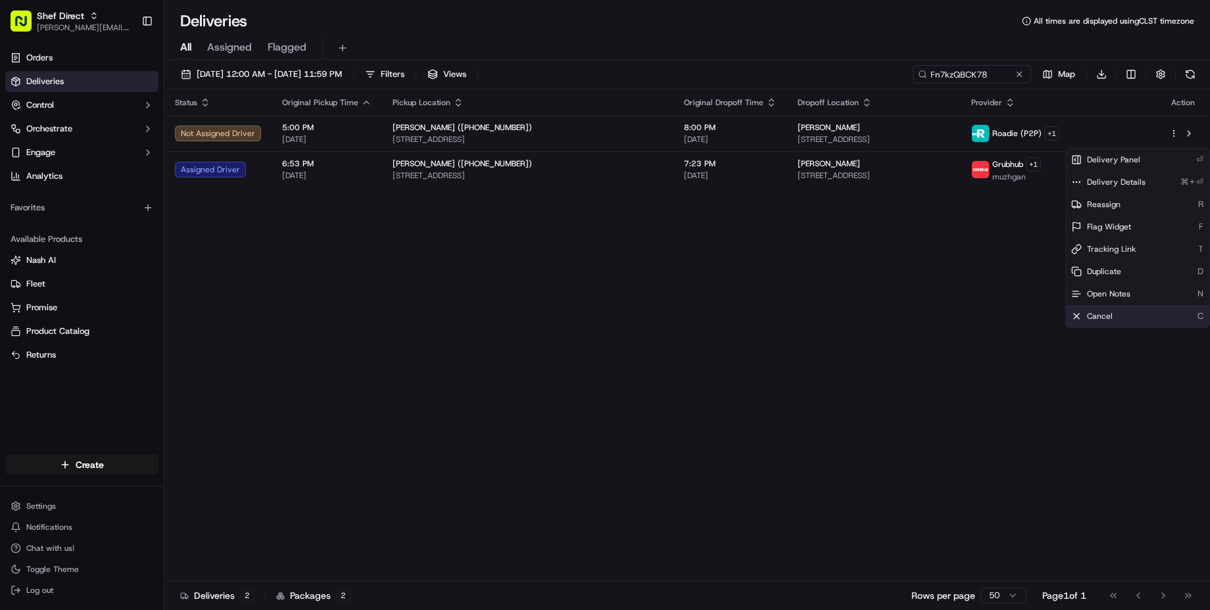
click at [1122, 327] on div "Cancel C" at bounding box center [1137, 316] width 143 height 22
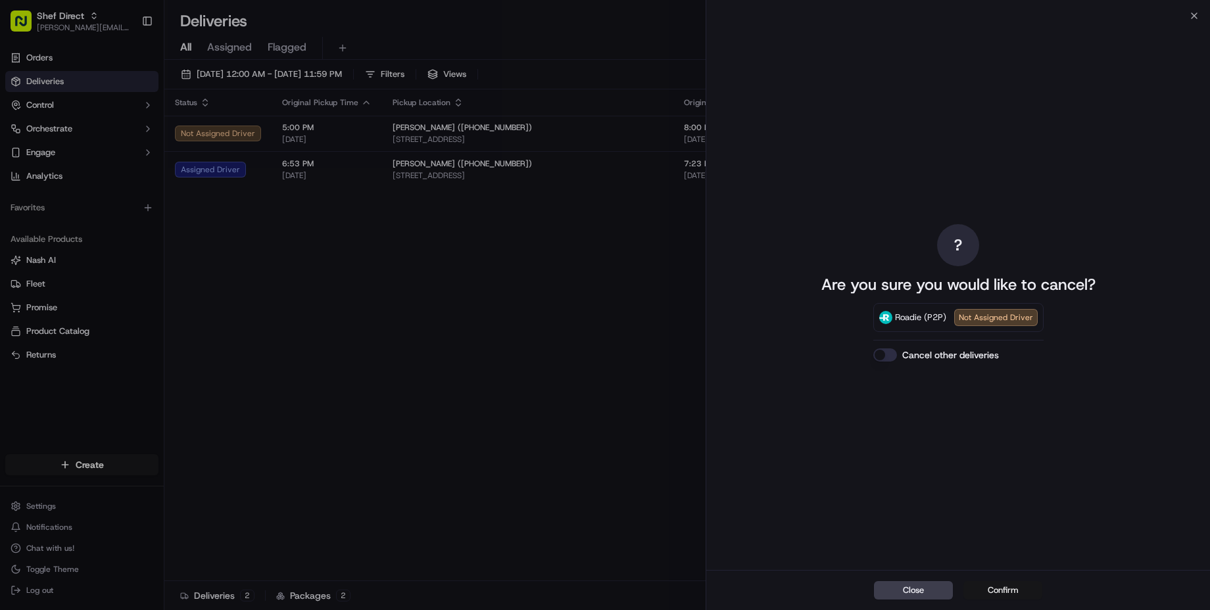
click at [996, 588] on button "Confirm" at bounding box center [1002, 590] width 79 height 18
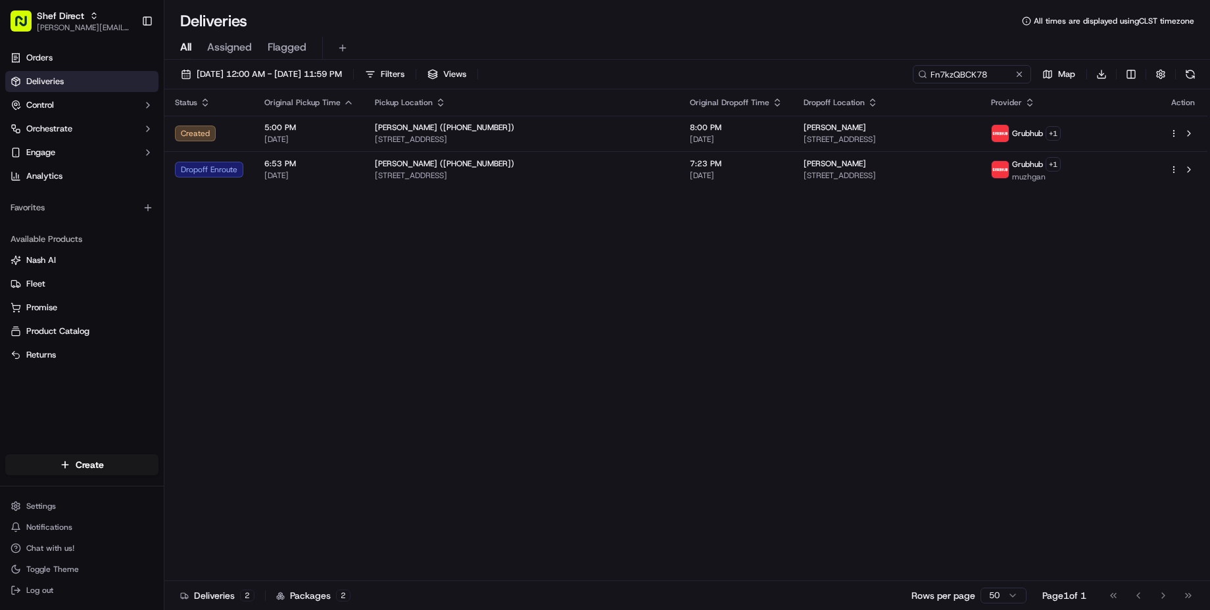
click at [590, 385] on div "Status Original Pickup Time Pickup Location Original Dropoff Time Dropoff Locat…" at bounding box center [685, 335] width 1043 height 492
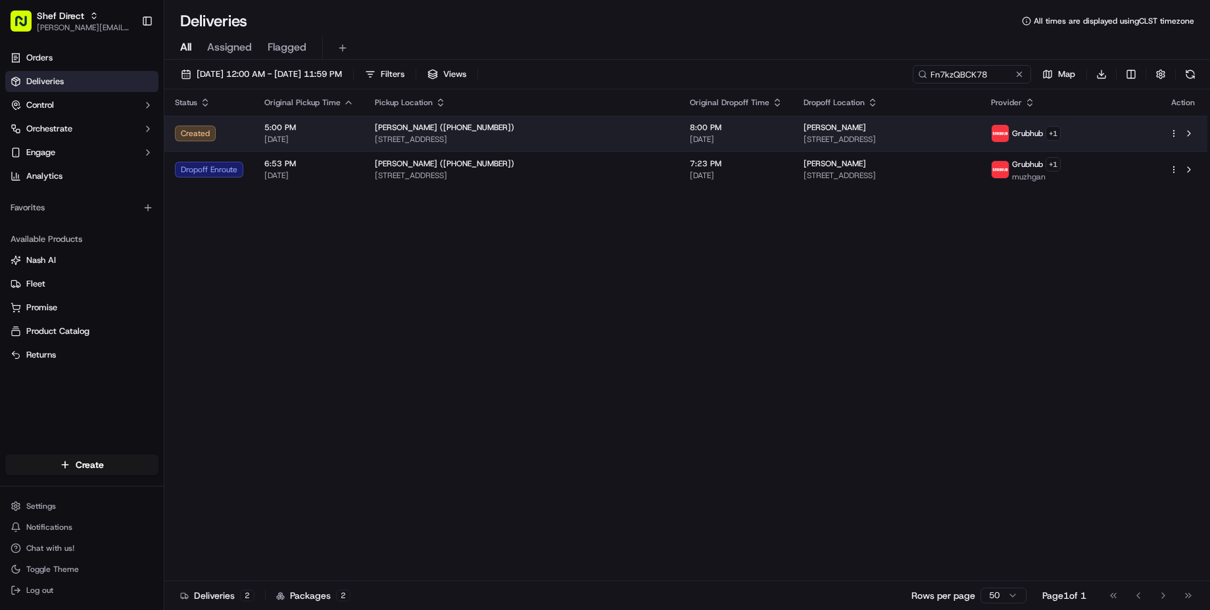
click at [1170, 137] on html "Shef Direct [PERSON_NAME][EMAIL_ADDRESS][DOMAIN_NAME] Toggle Sidebar Orders Del…" at bounding box center [605, 305] width 1210 height 610
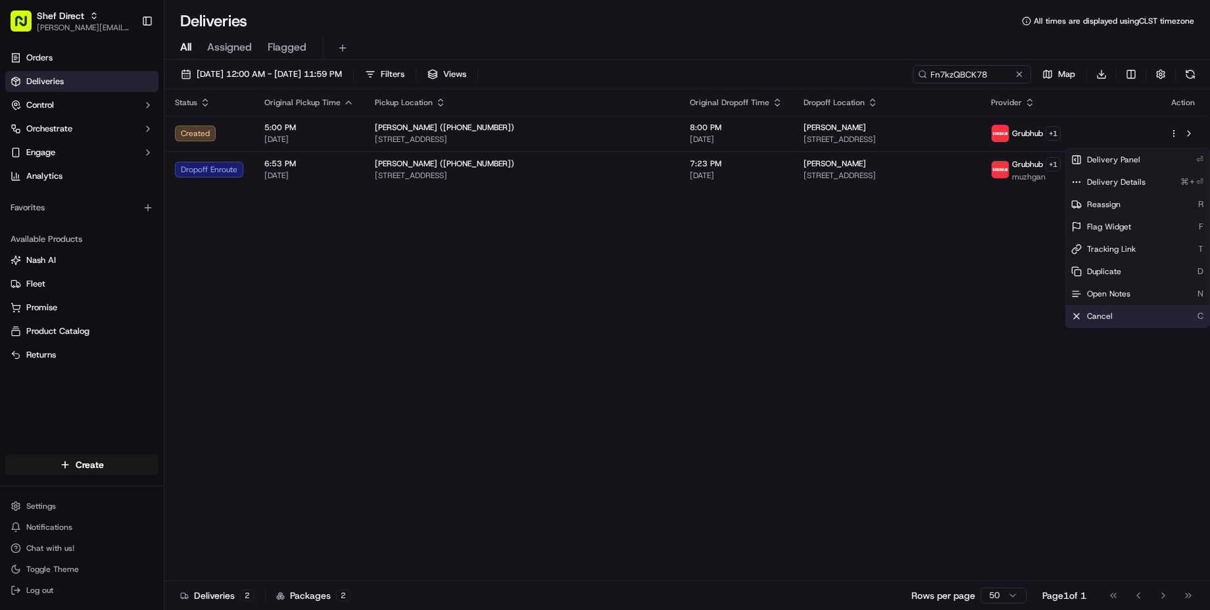
click at [1106, 321] on span "Cancel" at bounding box center [1100, 316] width 26 height 11
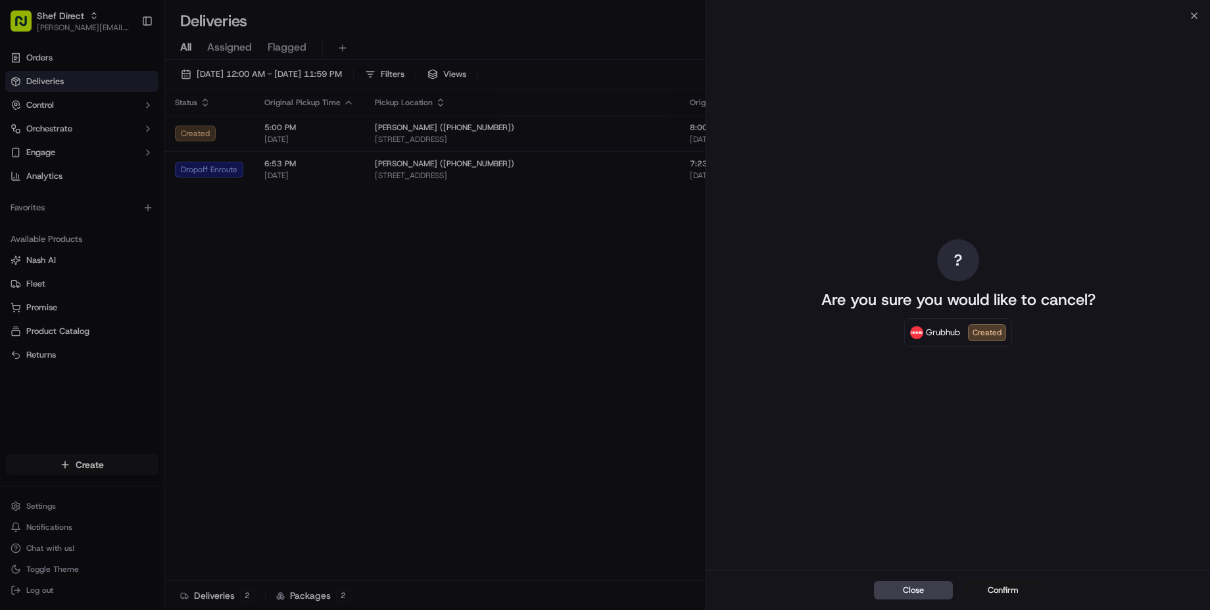
click at [1004, 588] on button "Confirm" at bounding box center [1002, 590] width 79 height 18
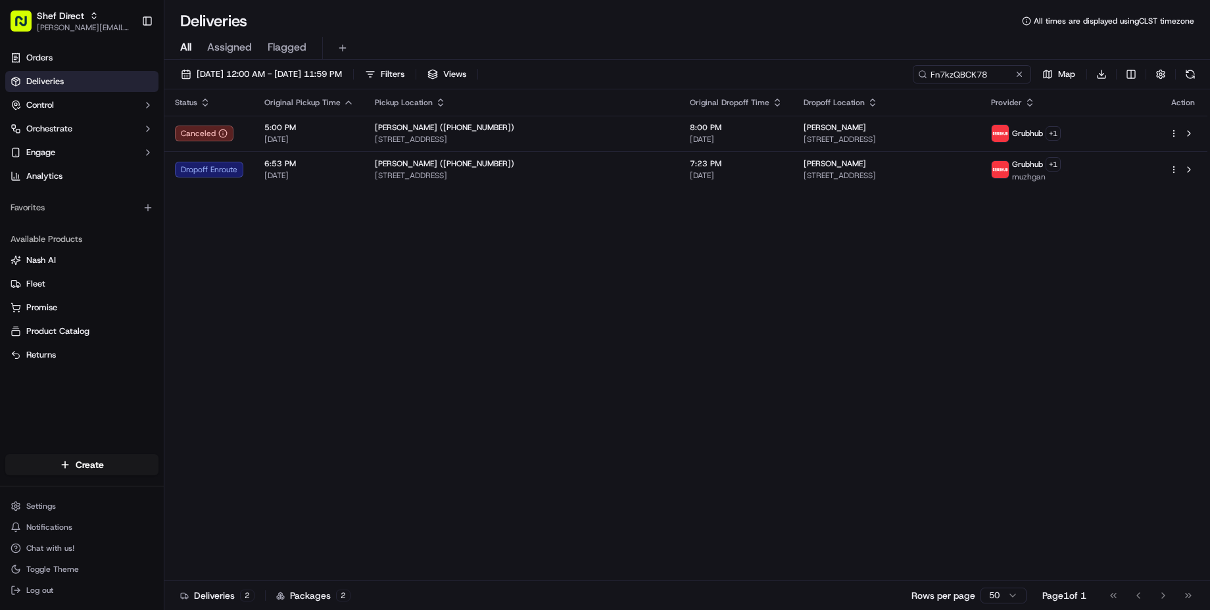
click at [549, 343] on div "Status Original Pickup Time Pickup Location Original Dropoff Time Dropoff Locat…" at bounding box center [685, 335] width 1043 height 492
